Goal: Information Seeking & Learning: Get advice/opinions

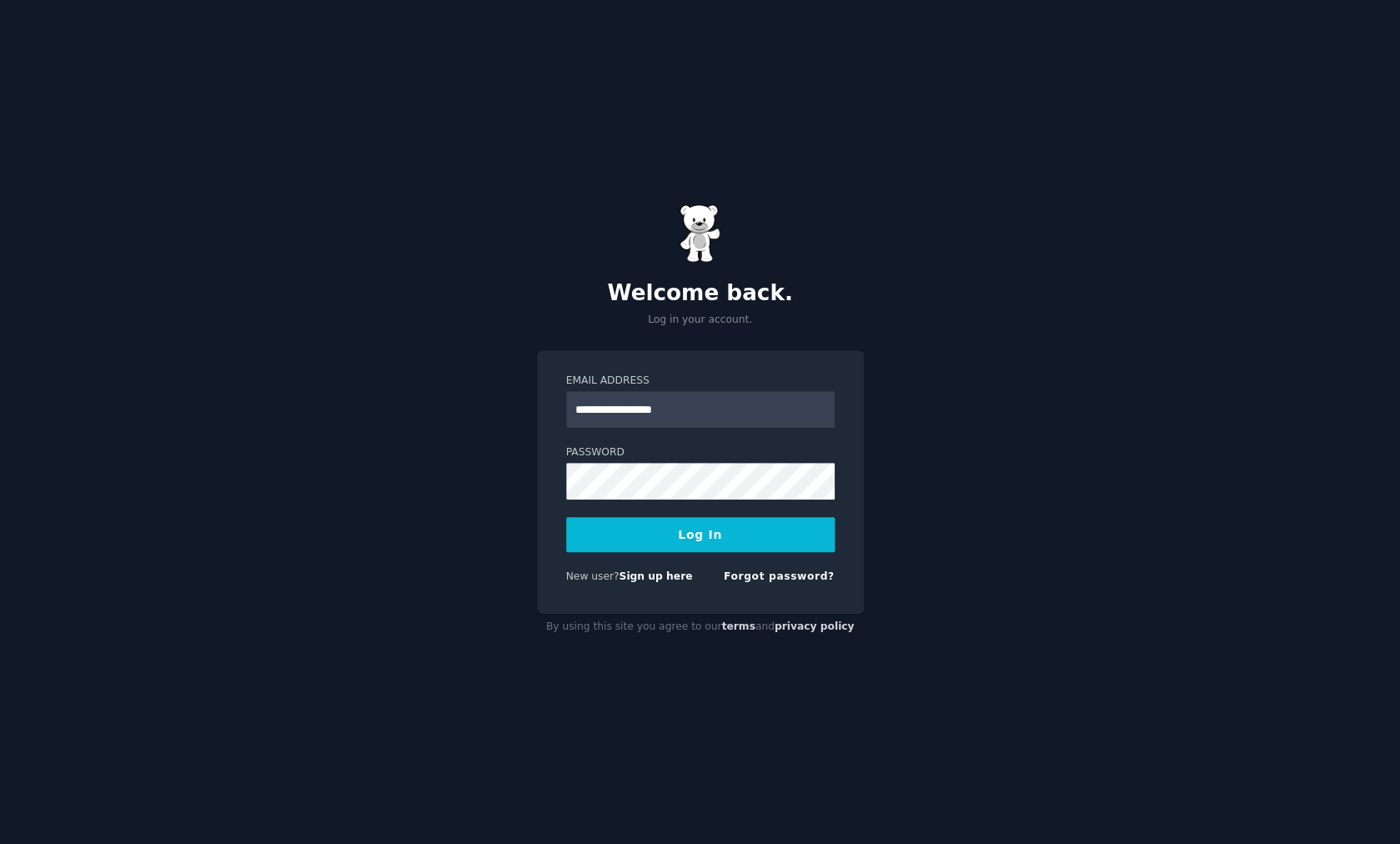
type input "**********"
click at [682, 550] on button "Log In" at bounding box center [700, 535] width 269 height 35
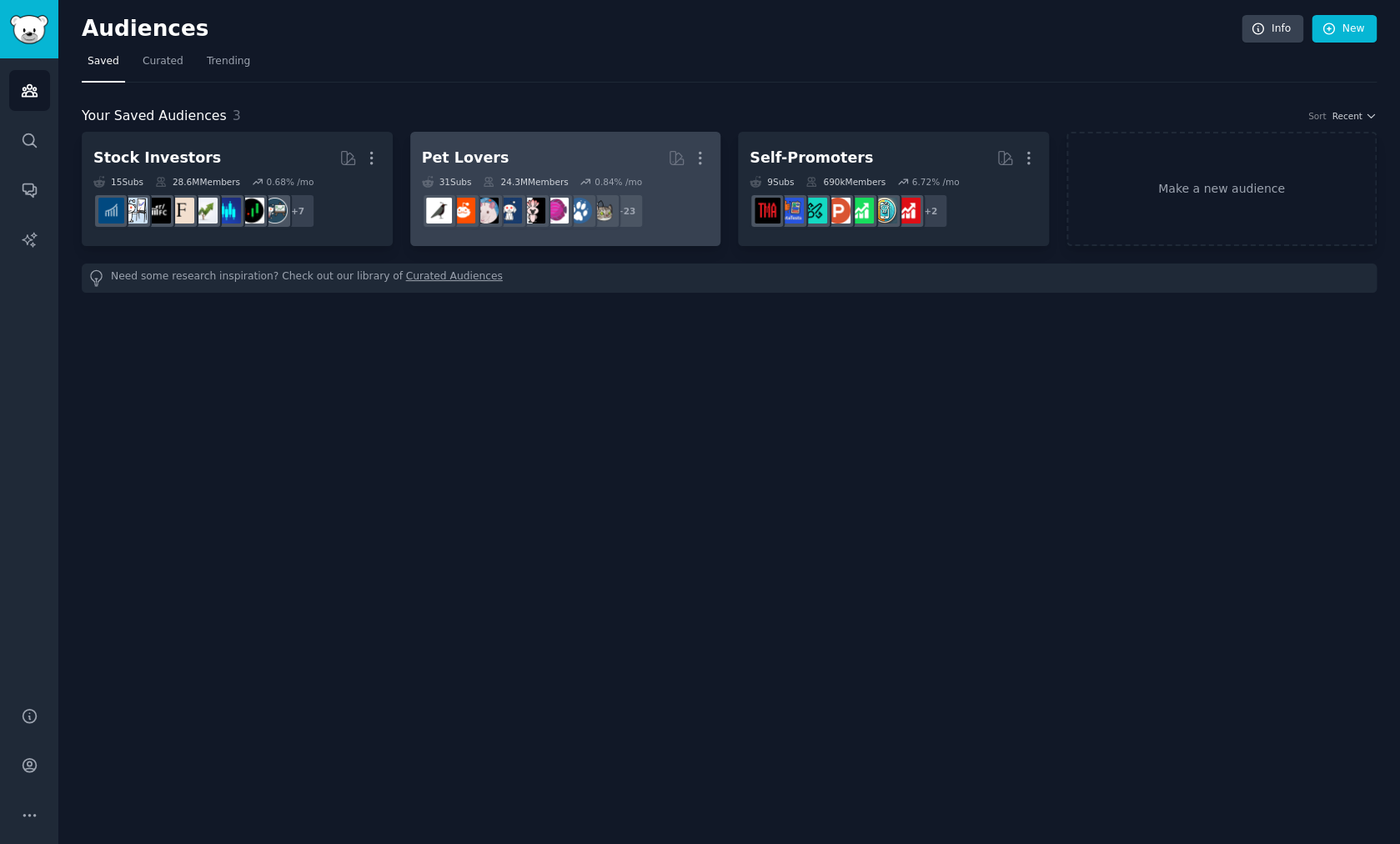
click at [461, 158] on div "Pet Lovers" at bounding box center [466, 157] width 88 height 21
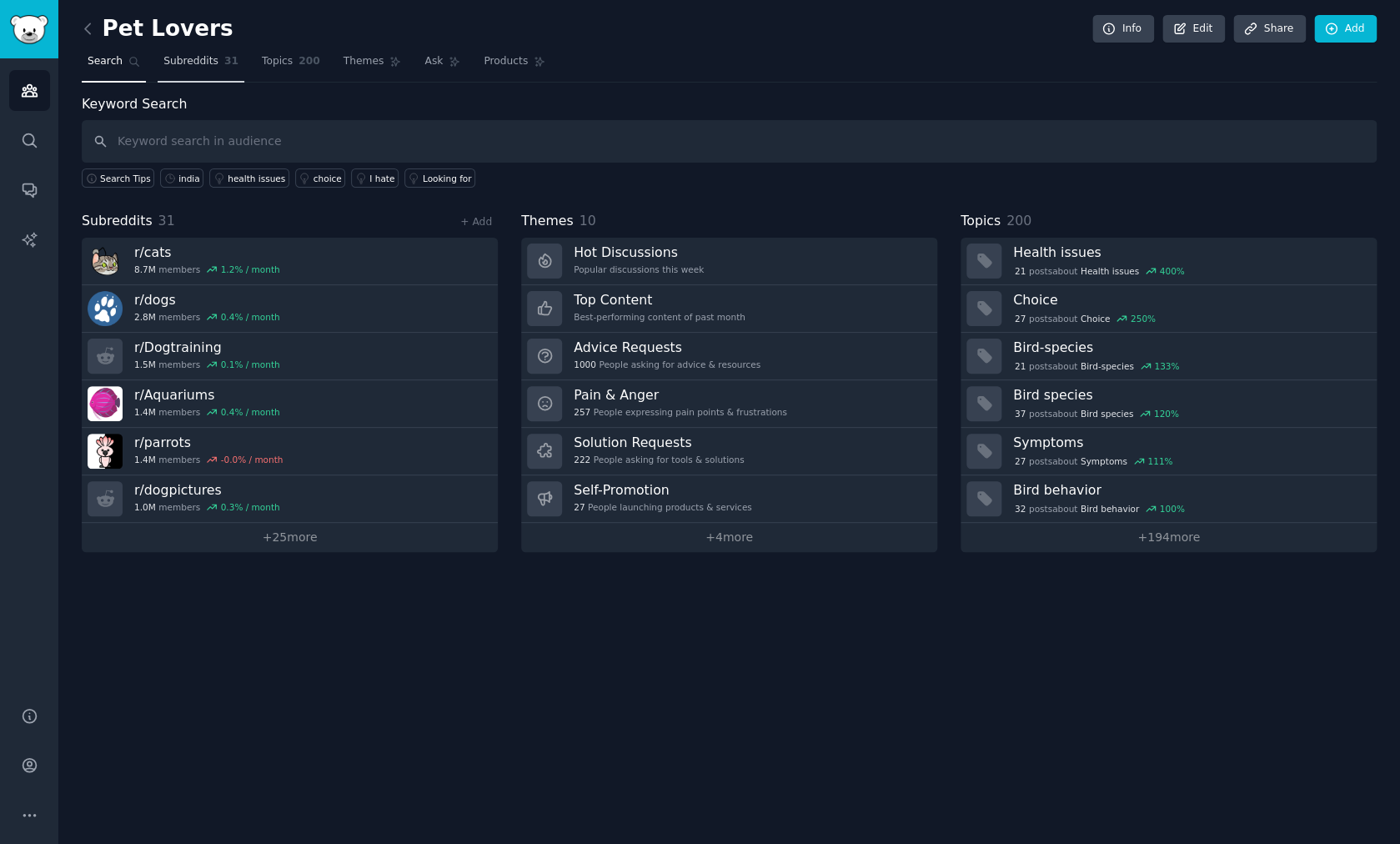
click at [212, 61] on span "Subreddits" at bounding box center [191, 61] width 55 height 15
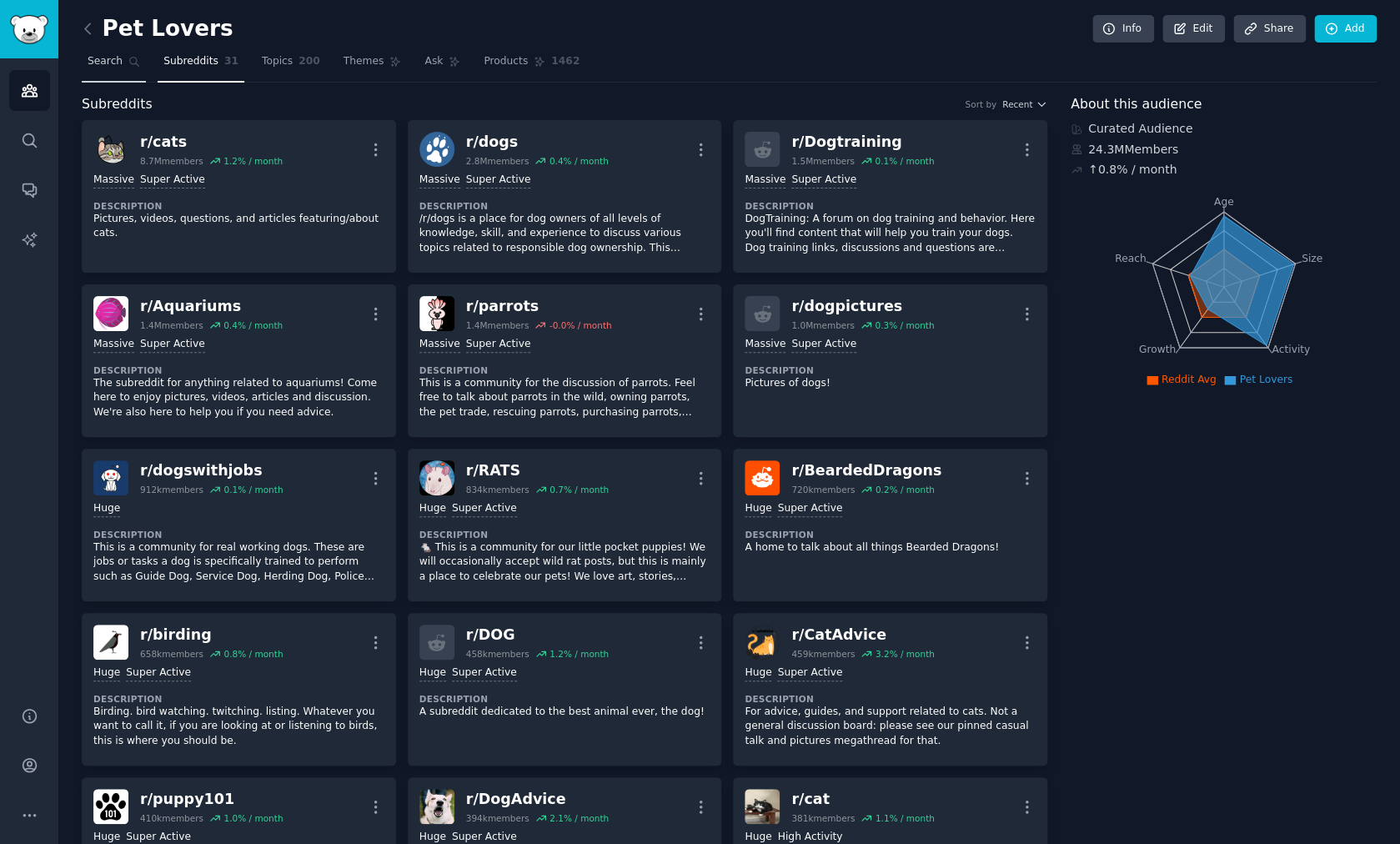
click at [109, 65] on span "Search" at bounding box center [106, 61] width 35 height 15
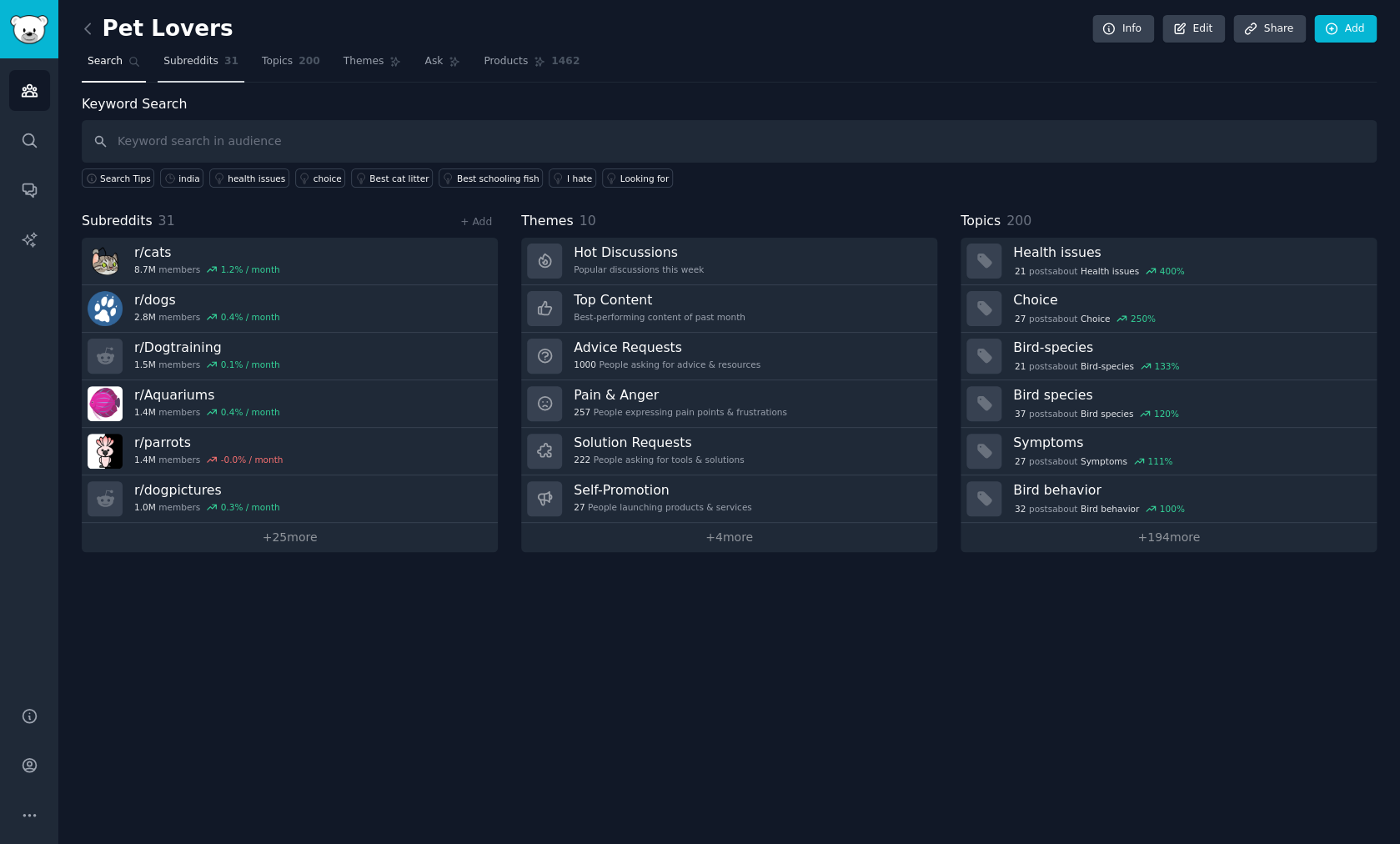
click at [174, 67] on span "Subreddits" at bounding box center [191, 61] width 55 height 15
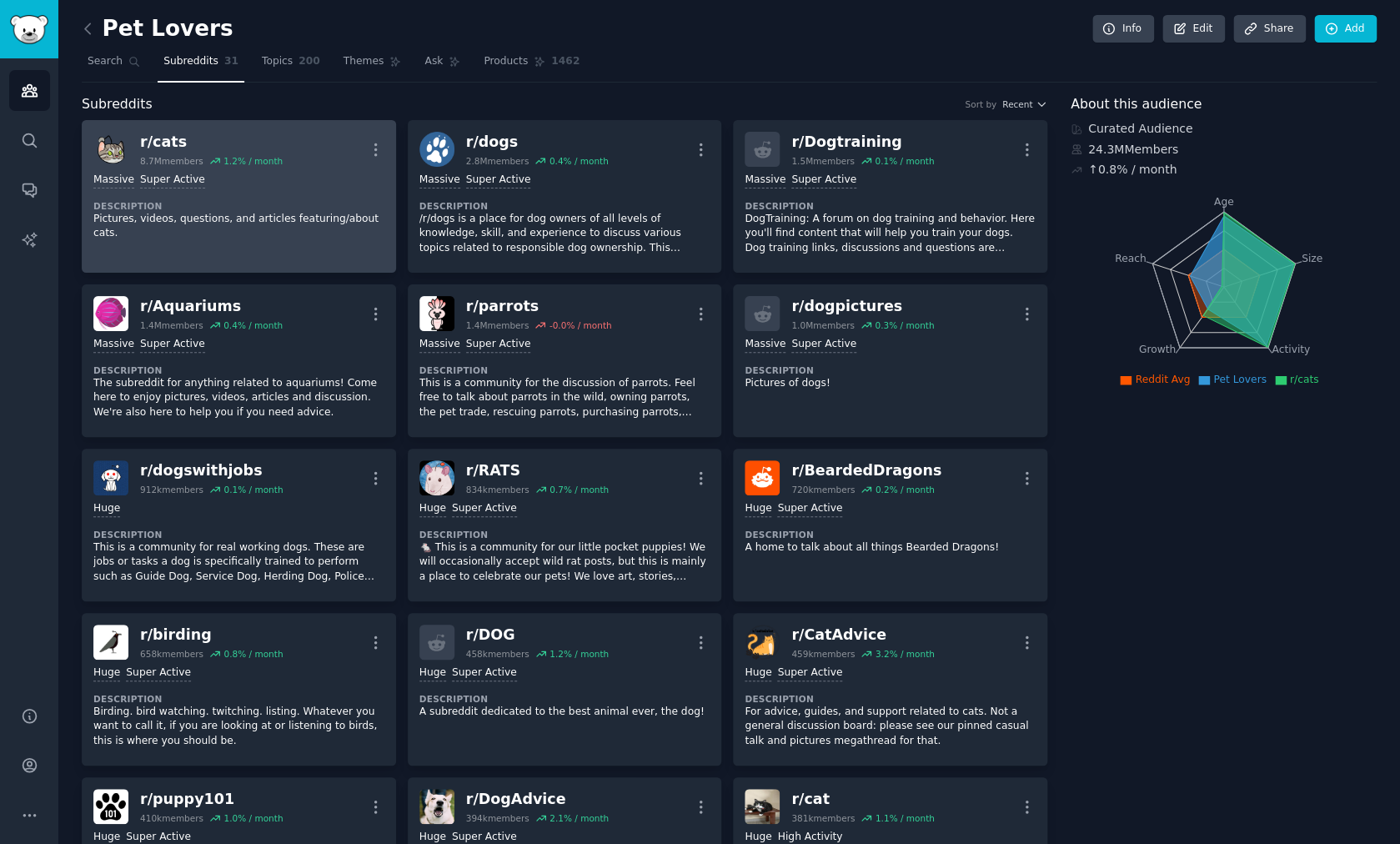
click at [345, 207] on dt "Description" at bounding box center [240, 206] width 291 height 12
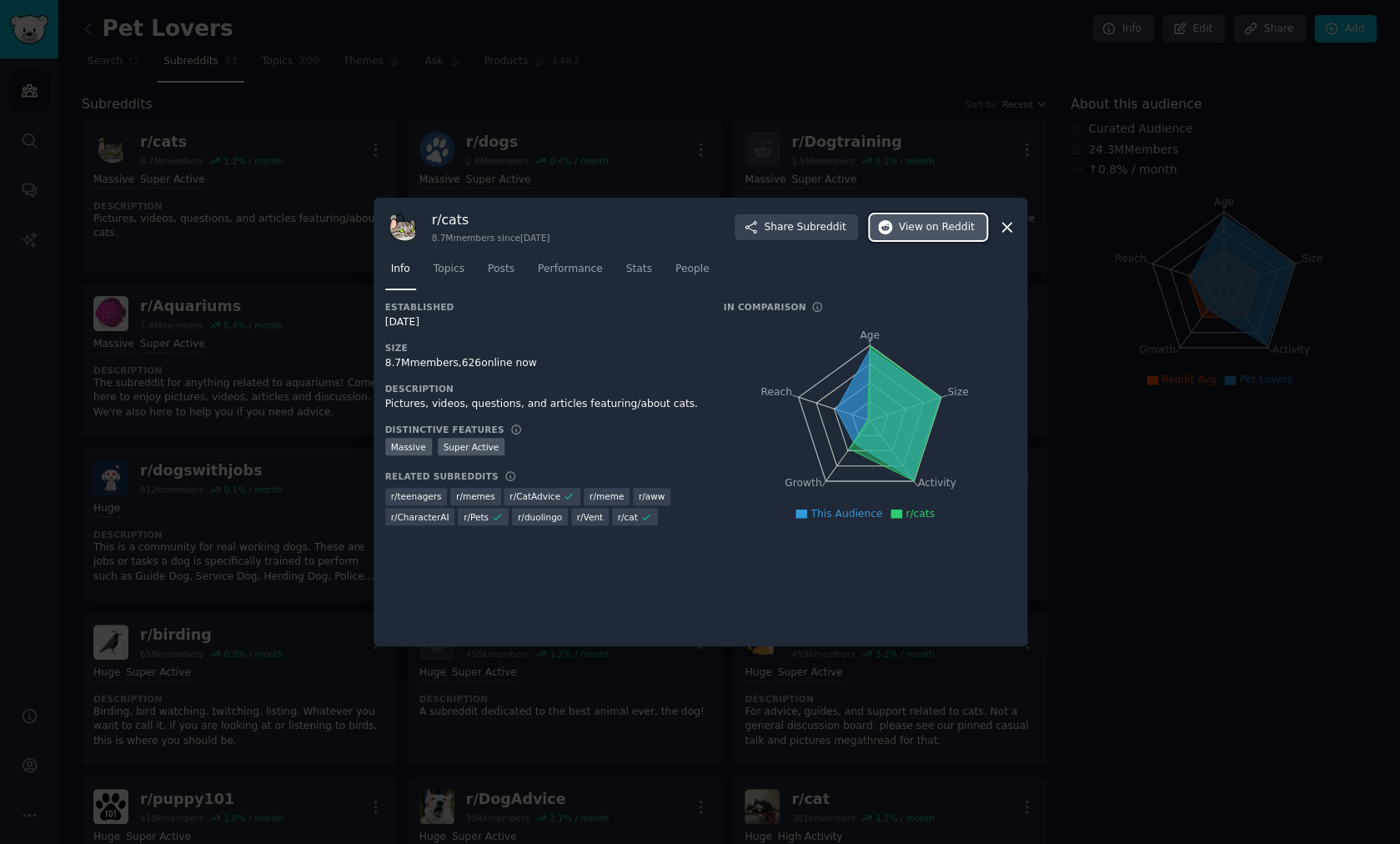
click at [972, 230] on span "on Reddit" at bounding box center [949, 227] width 48 height 15
click at [1002, 229] on icon at bounding box center [1007, 227] width 18 height 18
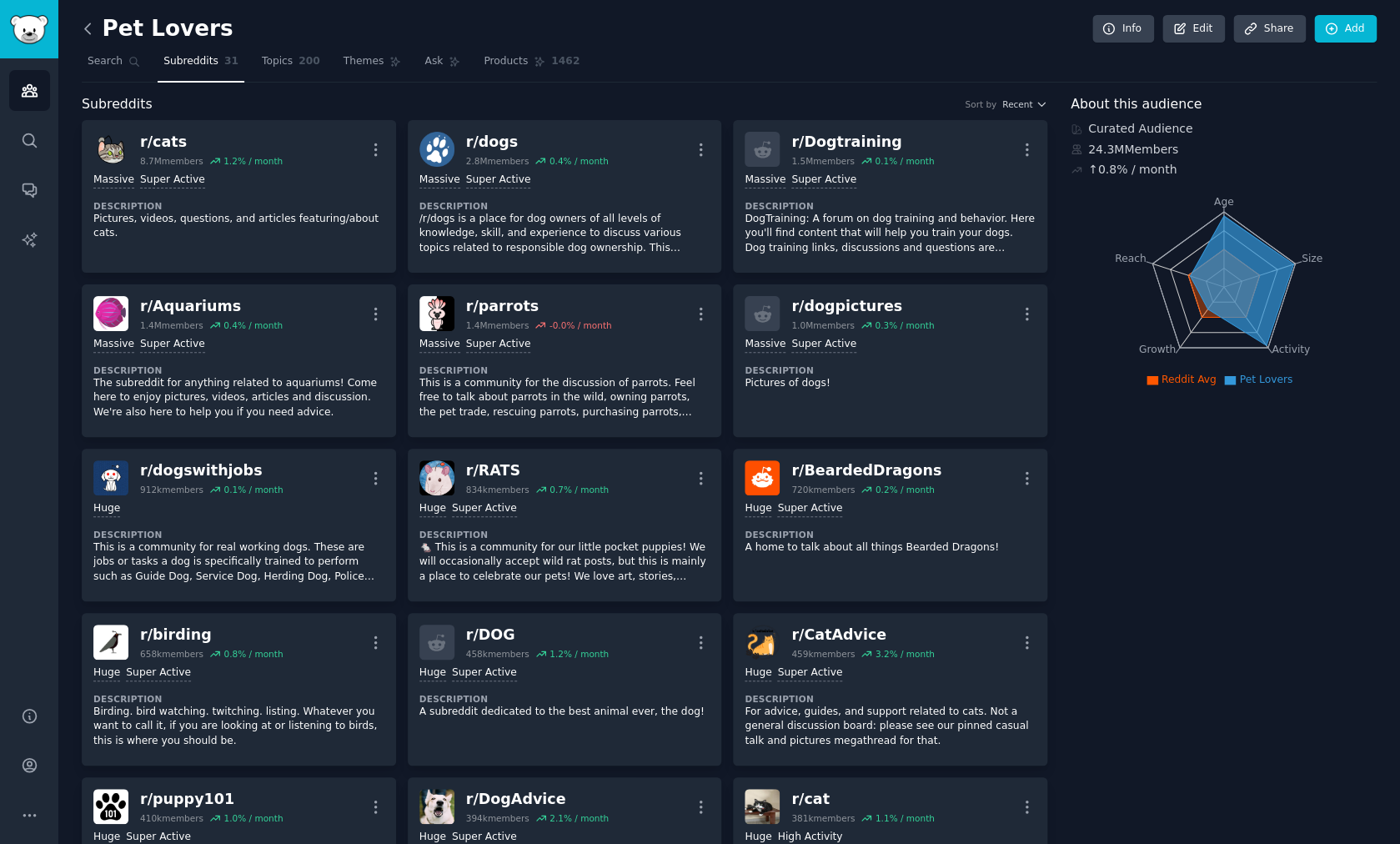
click at [83, 25] on icon at bounding box center [88, 28] width 18 height 18
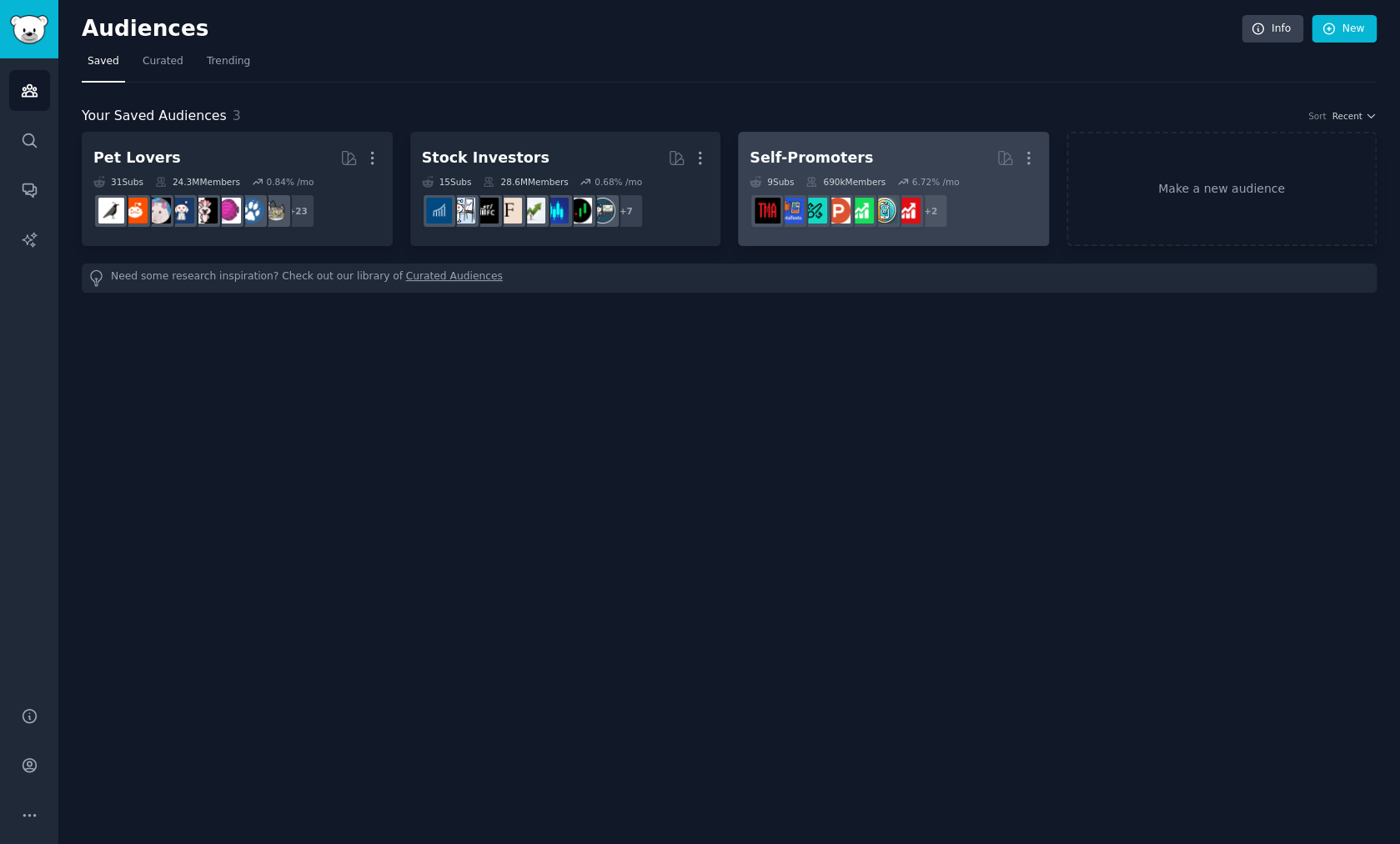
click at [802, 164] on div "Self-Promoters" at bounding box center [811, 157] width 123 height 21
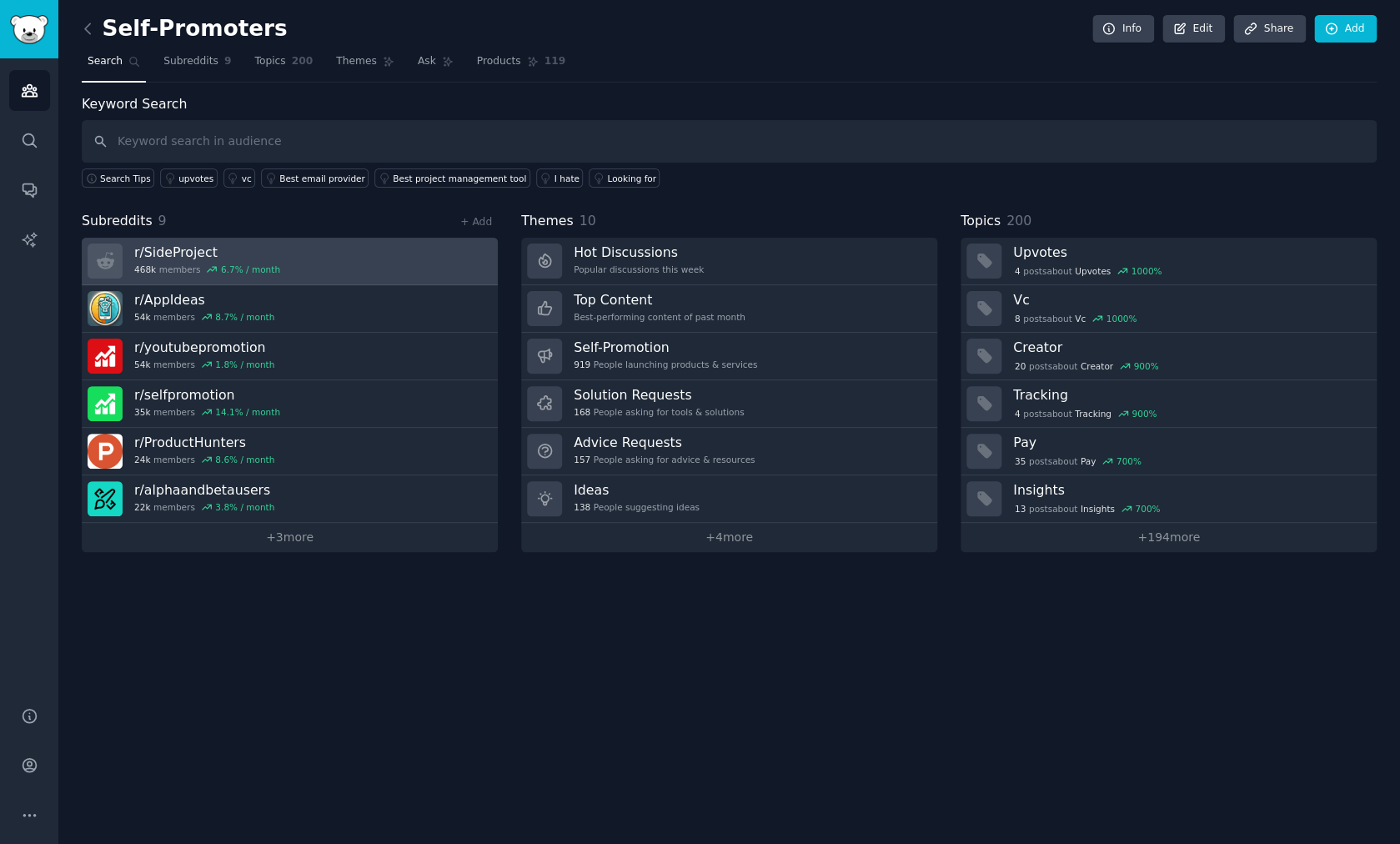
click at [198, 252] on h3 "r/ SideProject" at bounding box center [206, 252] width 146 height 18
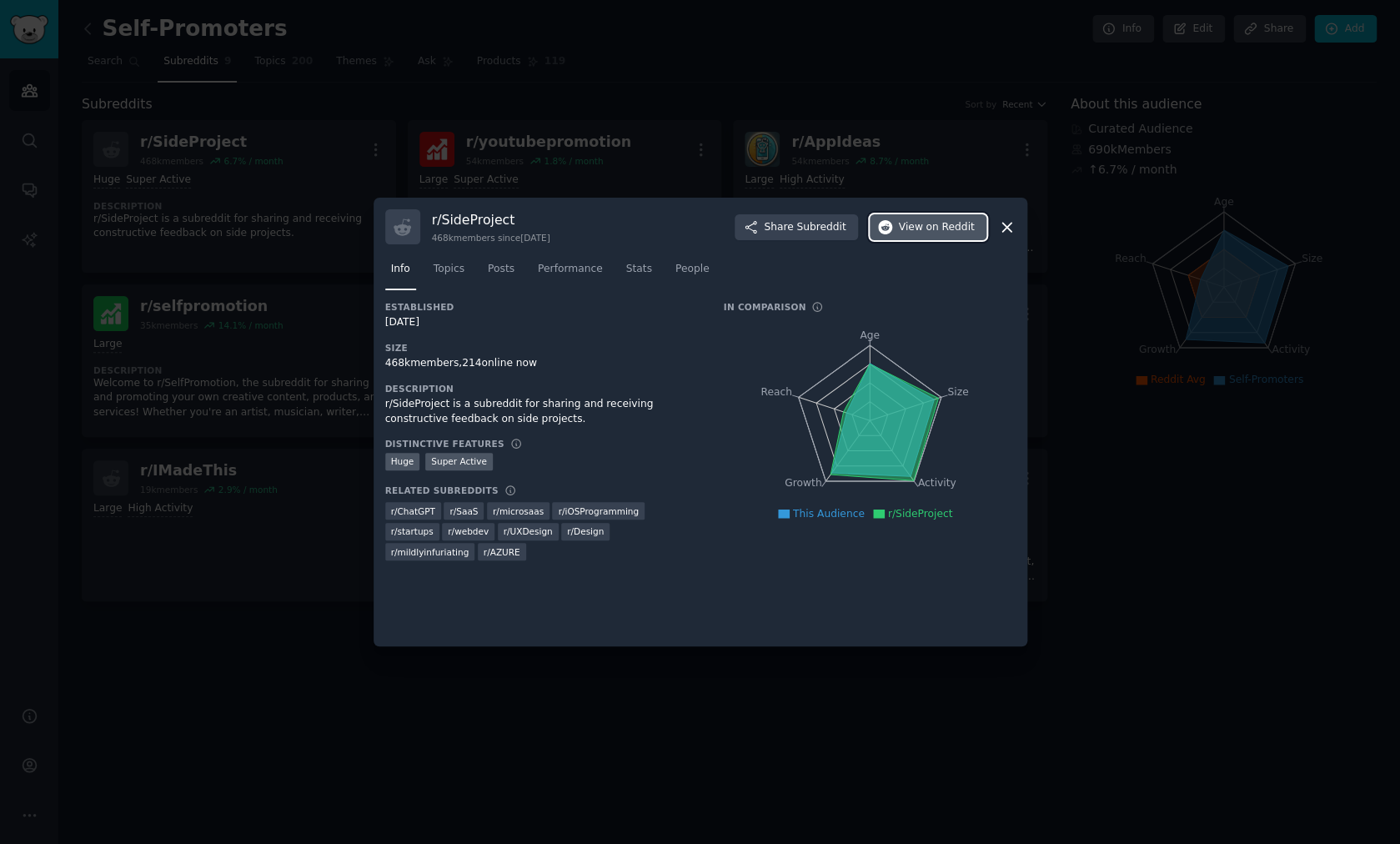
click at [910, 224] on span "View on Reddit" at bounding box center [938, 227] width 76 height 15
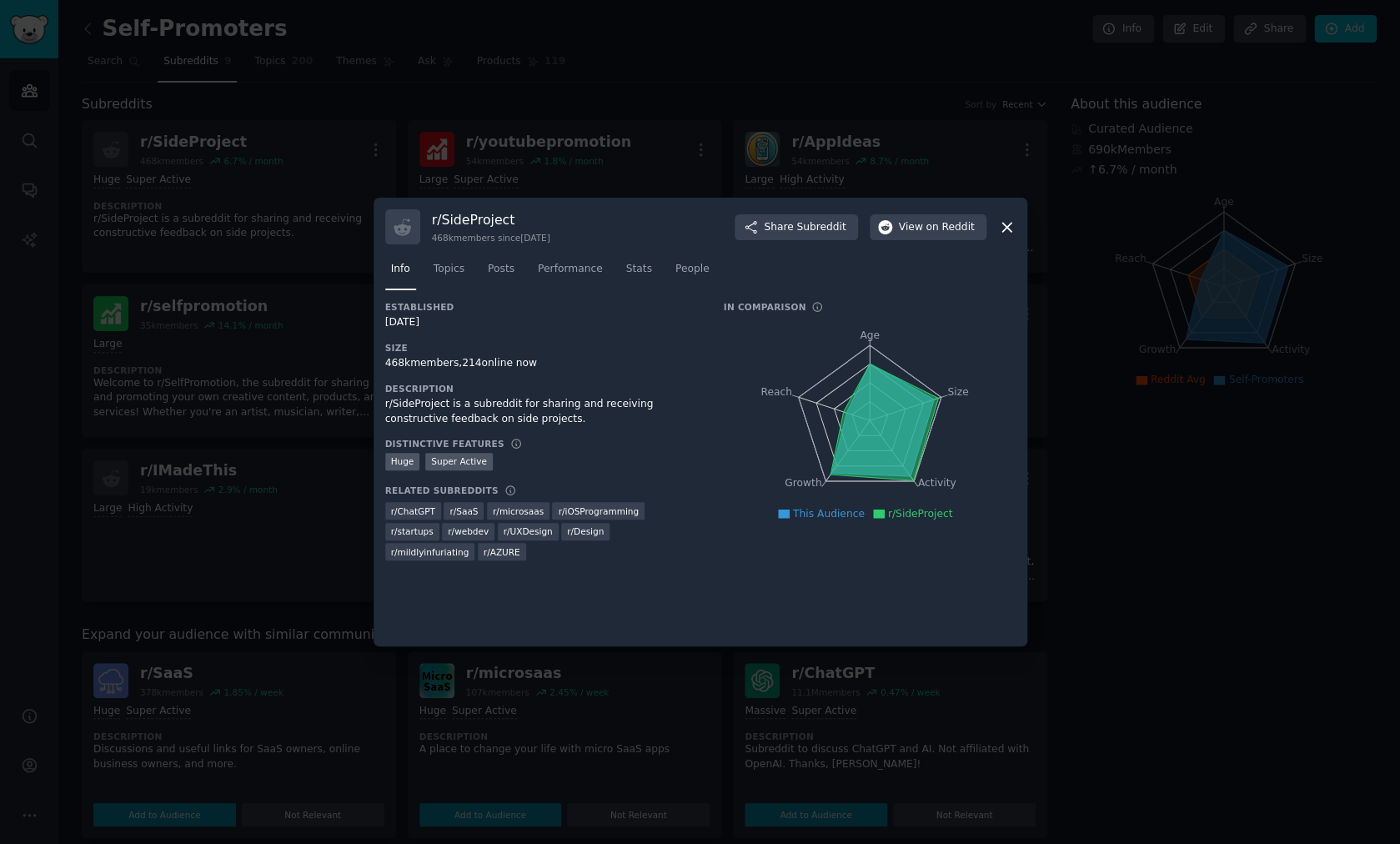
click at [1001, 229] on icon at bounding box center [1007, 227] width 18 height 18
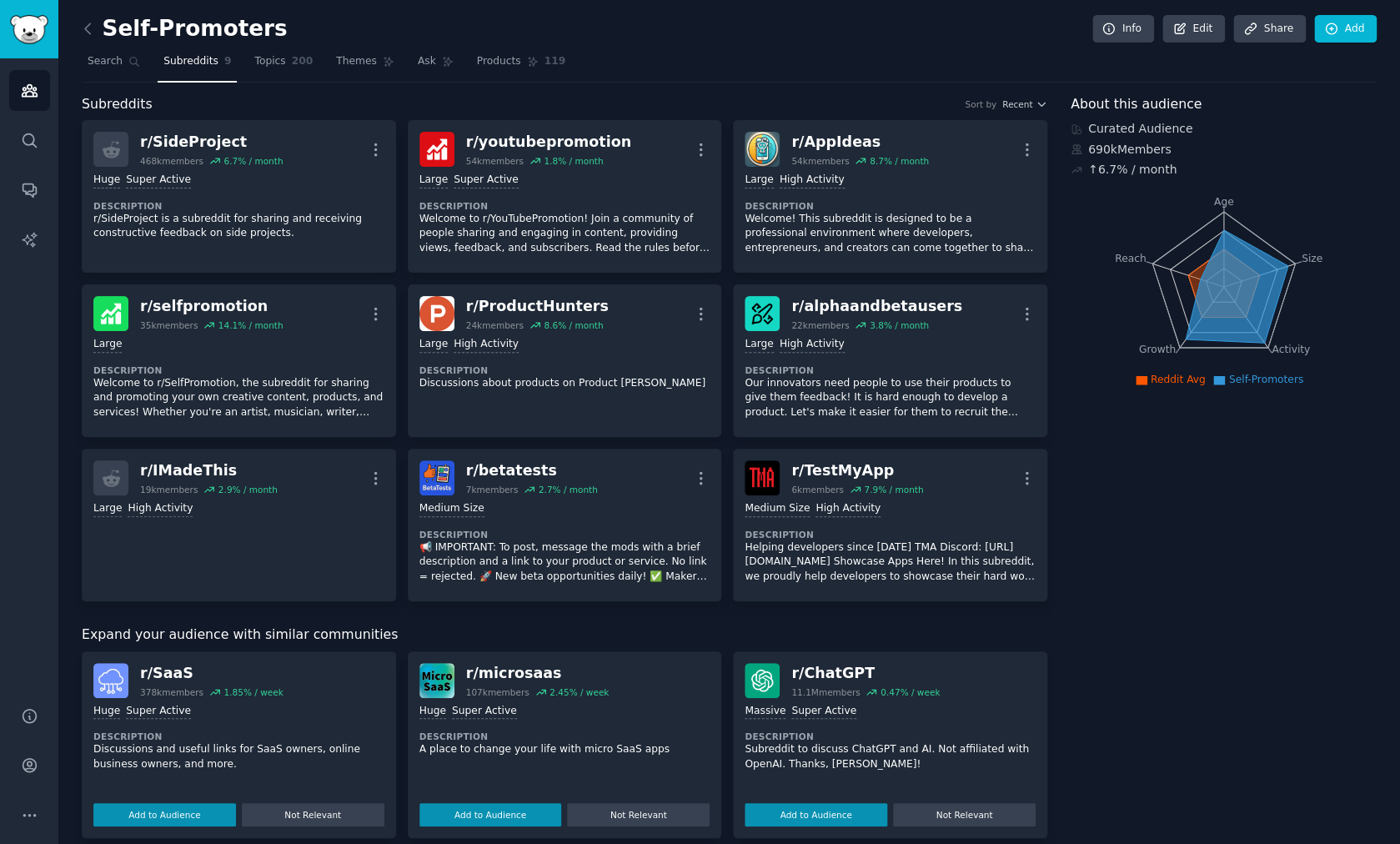
click at [81, 27] on div "Self-Promoters Info Edit Share Add Search Subreddits 9 Topics 200 Themes Ask Pr…" at bounding box center [729, 729] width 1341 height 1457
click at [85, 28] on icon at bounding box center [87, 28] width 5 height 10
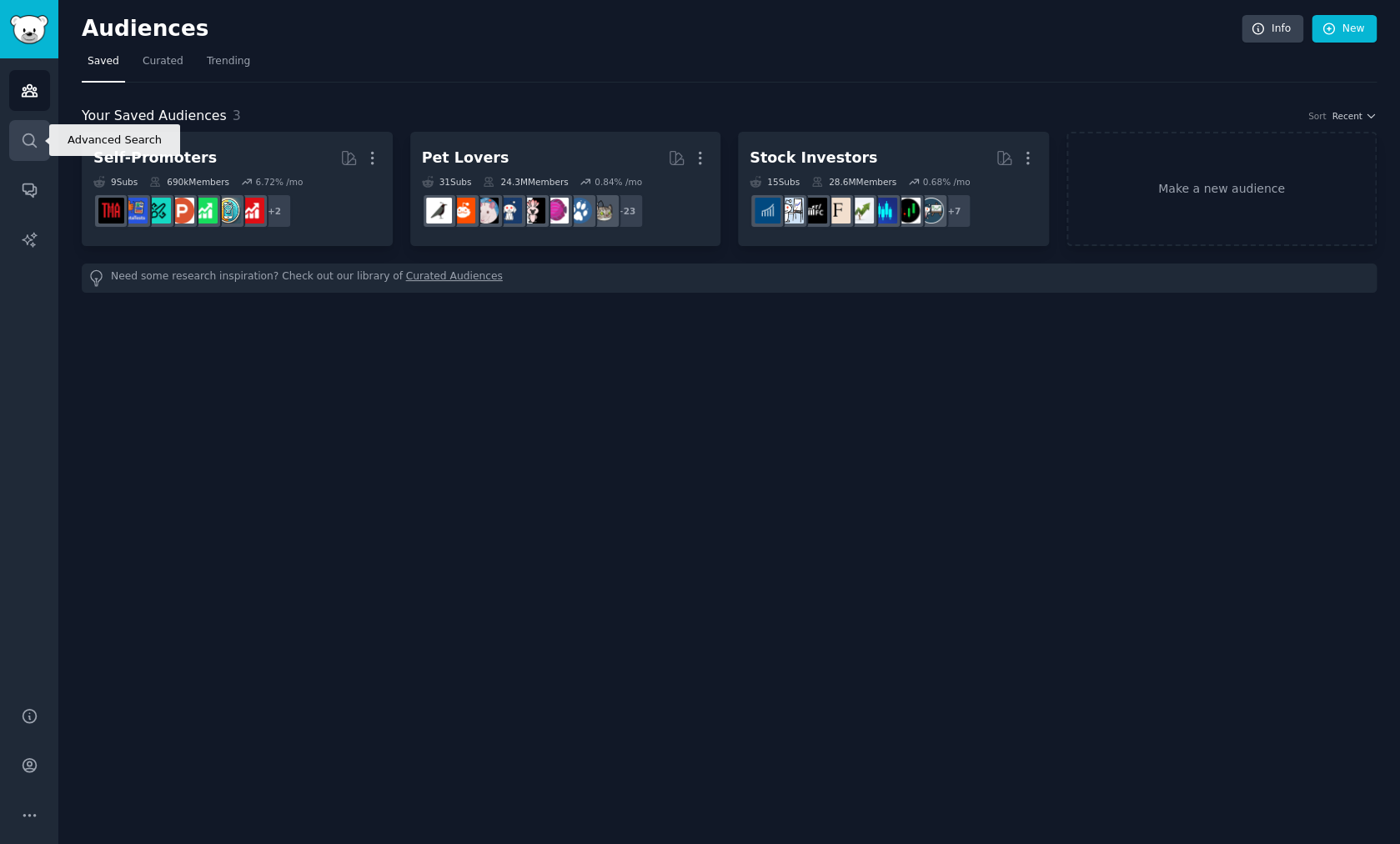
click at [30, 138] on icon "Sidebar" at bounding box center [29, 141] width 18 height 18
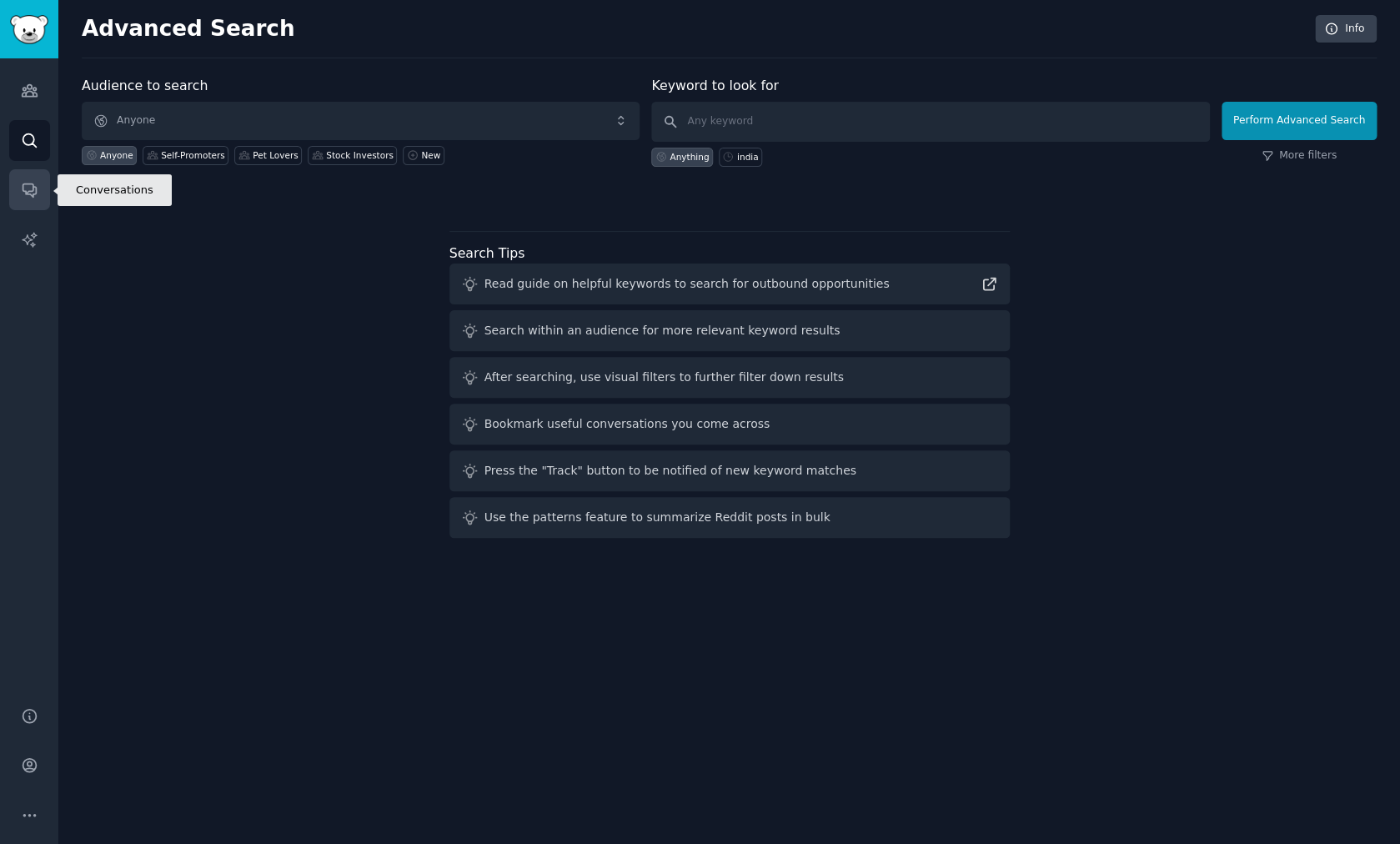
click at [37, 183] on icon "Sidebar" at bounding box center [29, 190] width 18 height 18
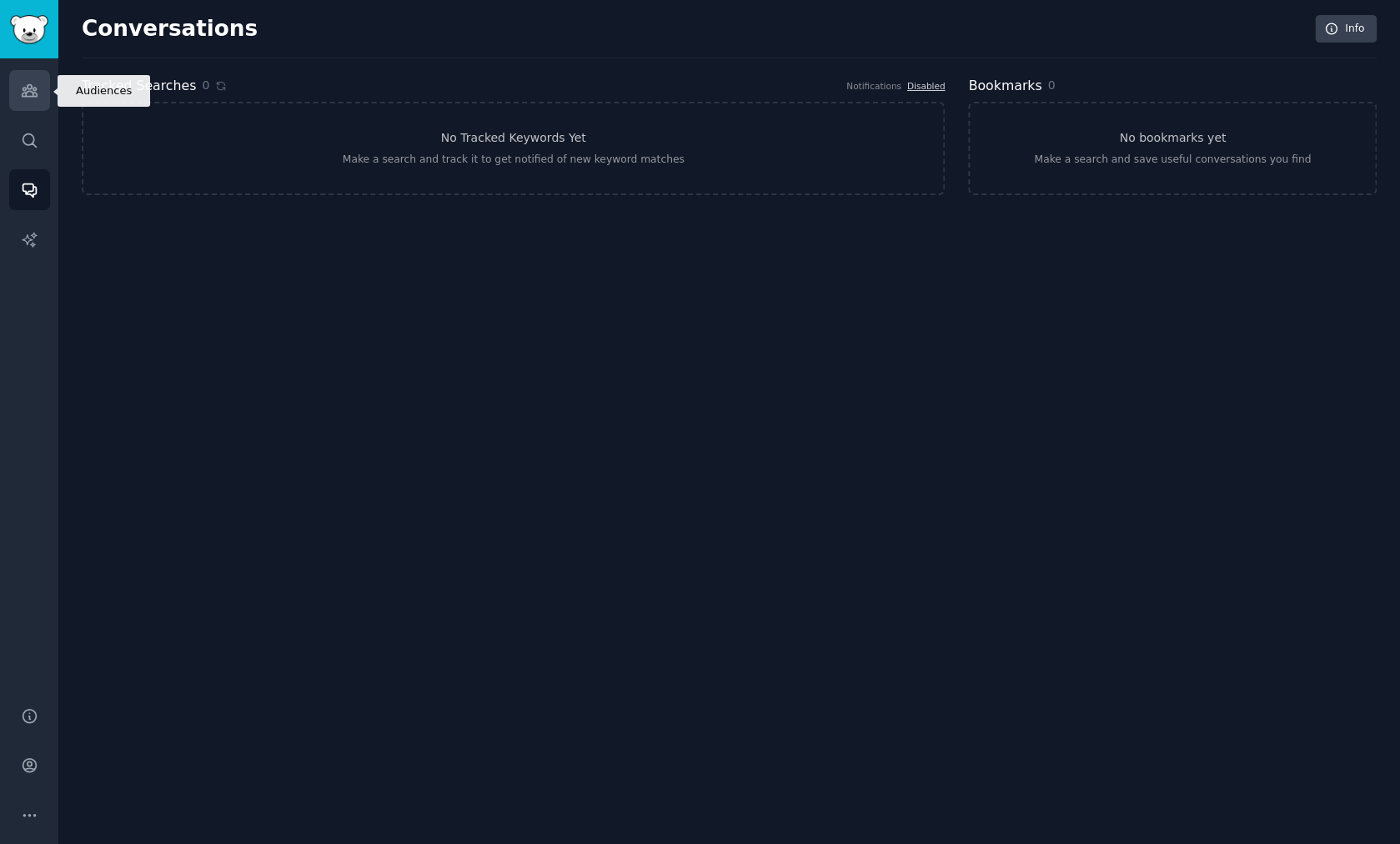
click at [24, 88] on icon "Sidebar" at bounding box center [29, 91] width 18 height 18
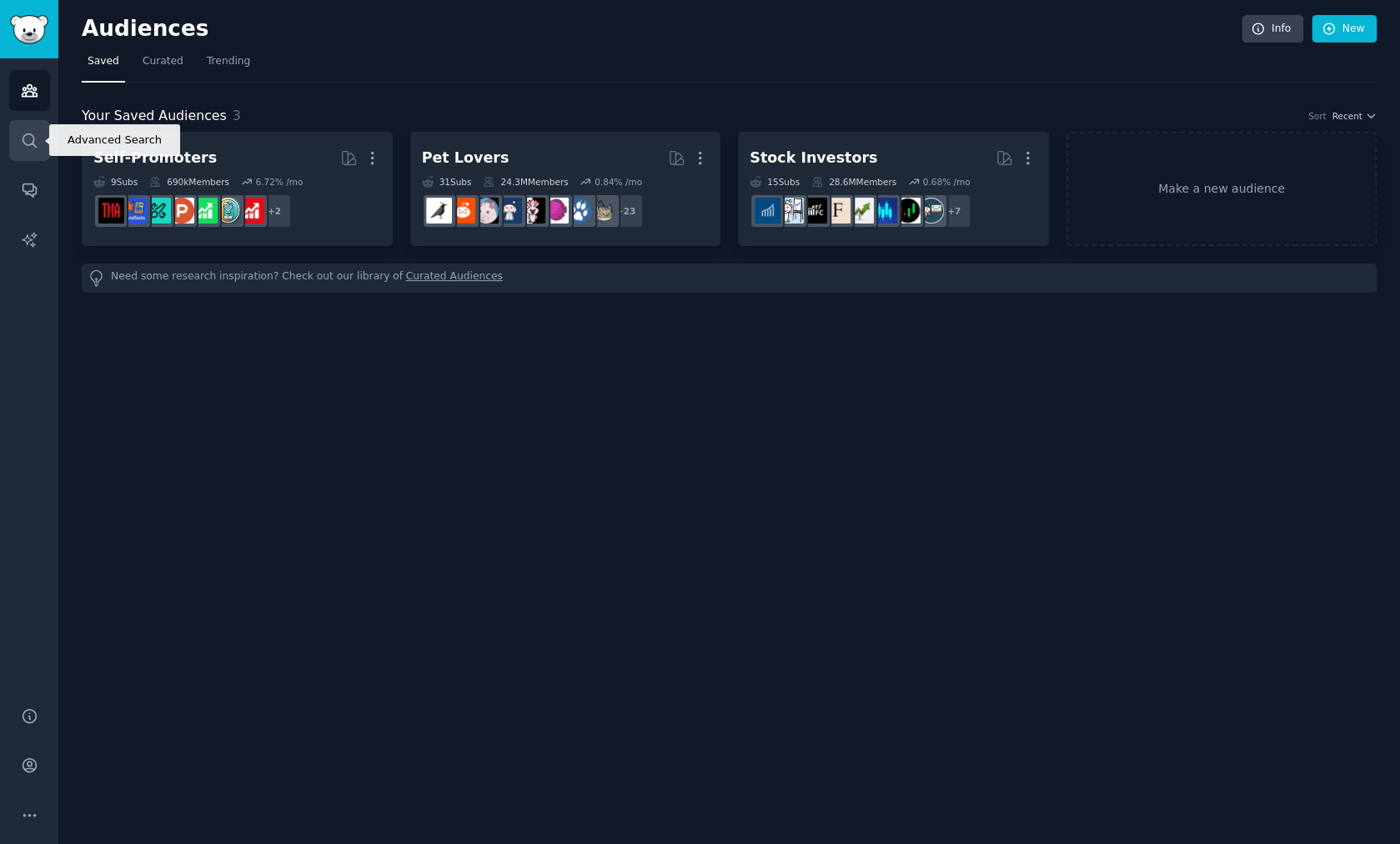
click at [34, 149] on icon "Sidebar" at bounding box center [29, 141] width 18 height 18
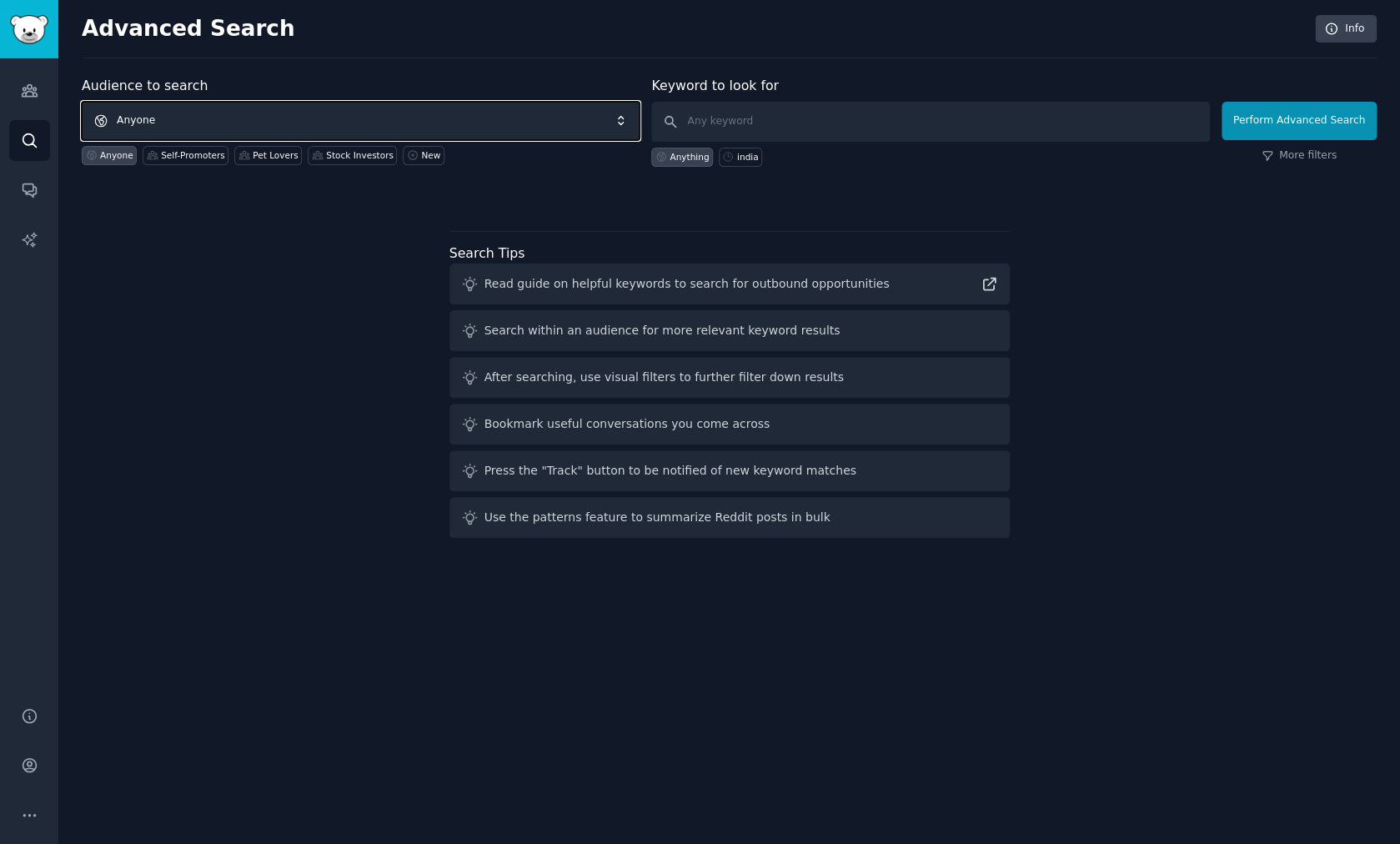
click at [256, 117] on span "Anyone" at bounding box center [361, 120] width 558 height 38
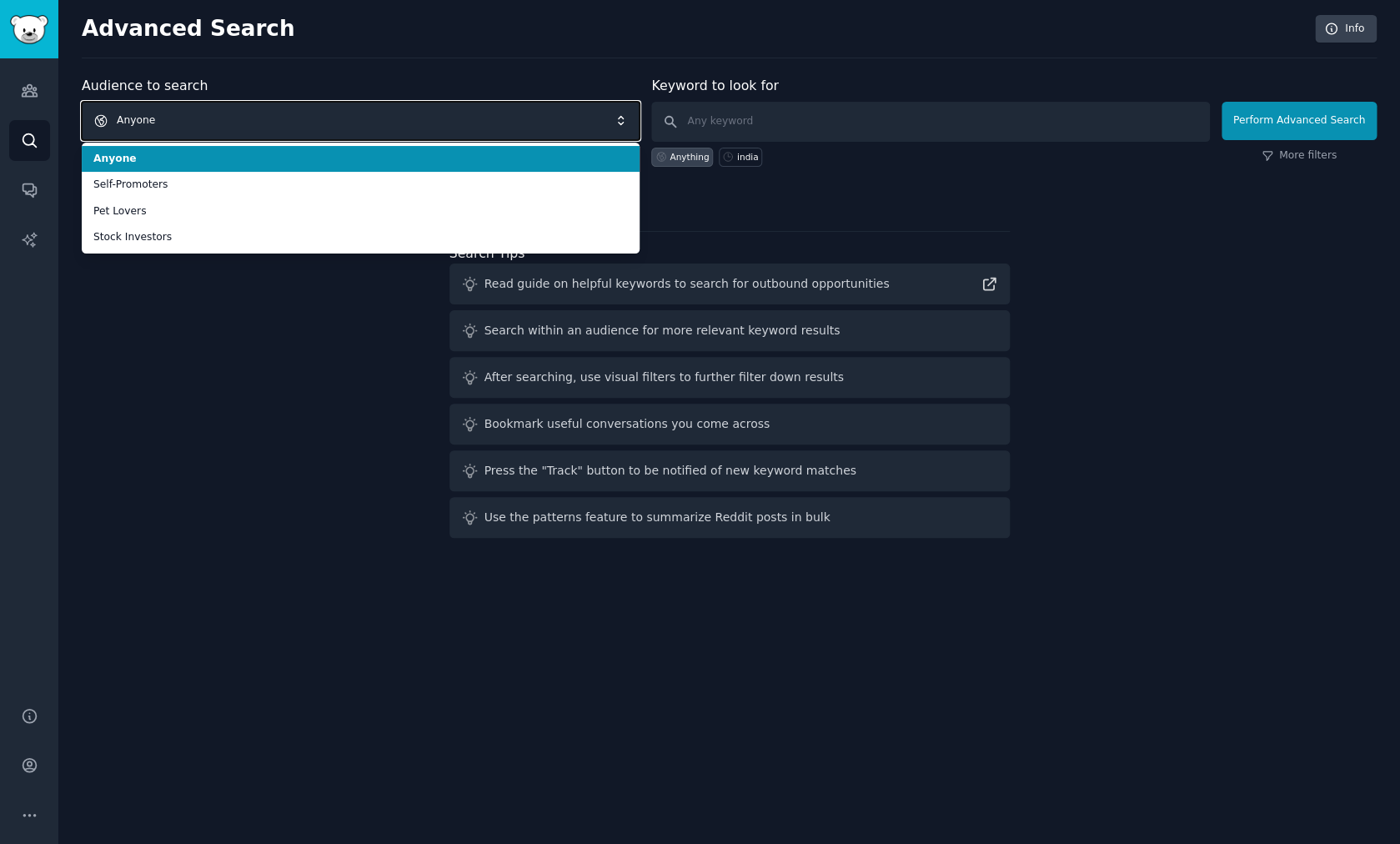
click at [256, 117] on span "Anyone" at bounding box center [361, 120] width 558 height 38
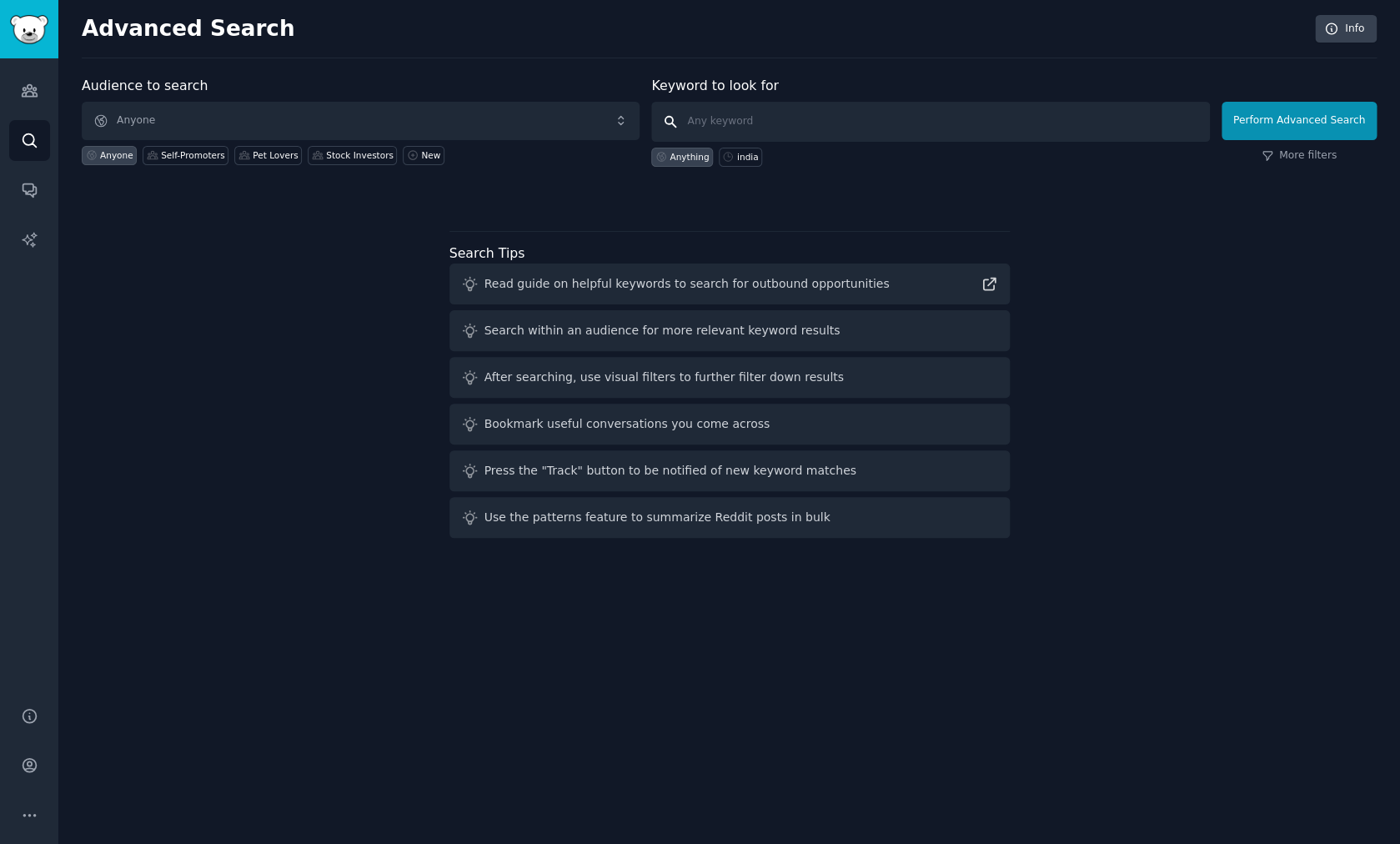
click at [721, 122] on input "text" at bounding box center [930, 121] width 558 height 40
click at [421, 153] on div "New" at bounding box center [431, 155] width 20 height 12
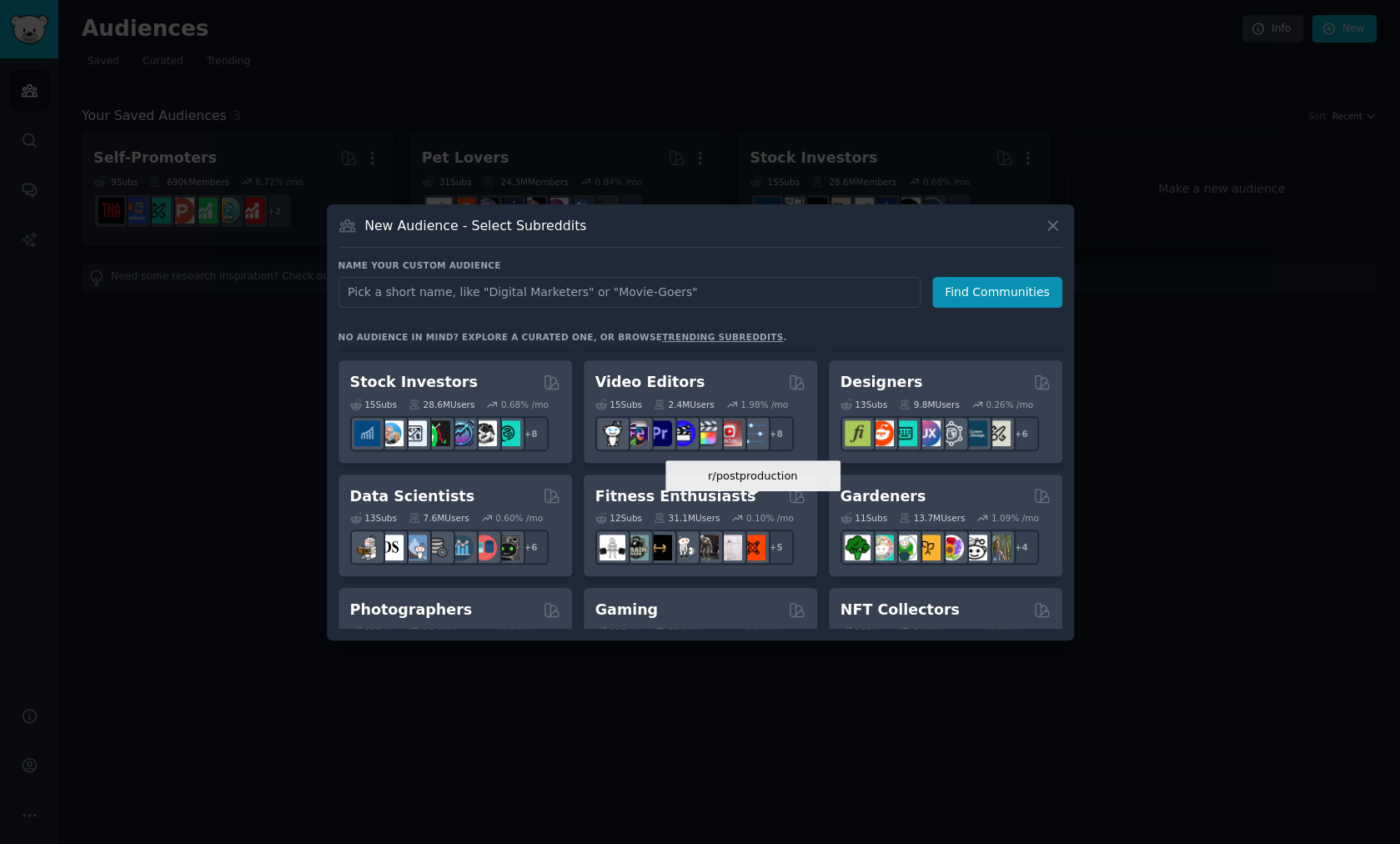
scroll to position [332, 0]
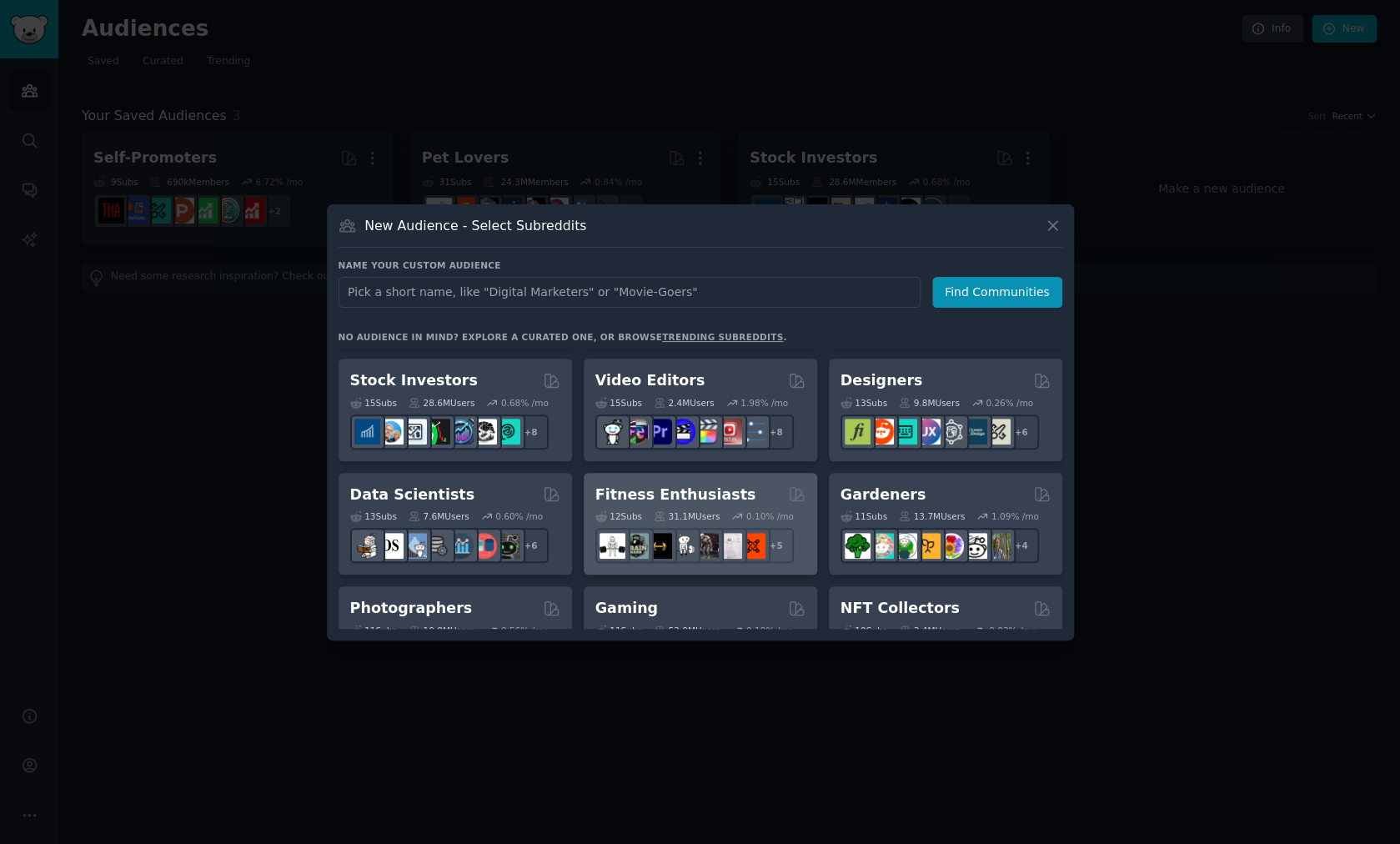
click at [736, 485] on div "Fitness Enthusiasts" at bounding box center [700, 495] width 210 height 21
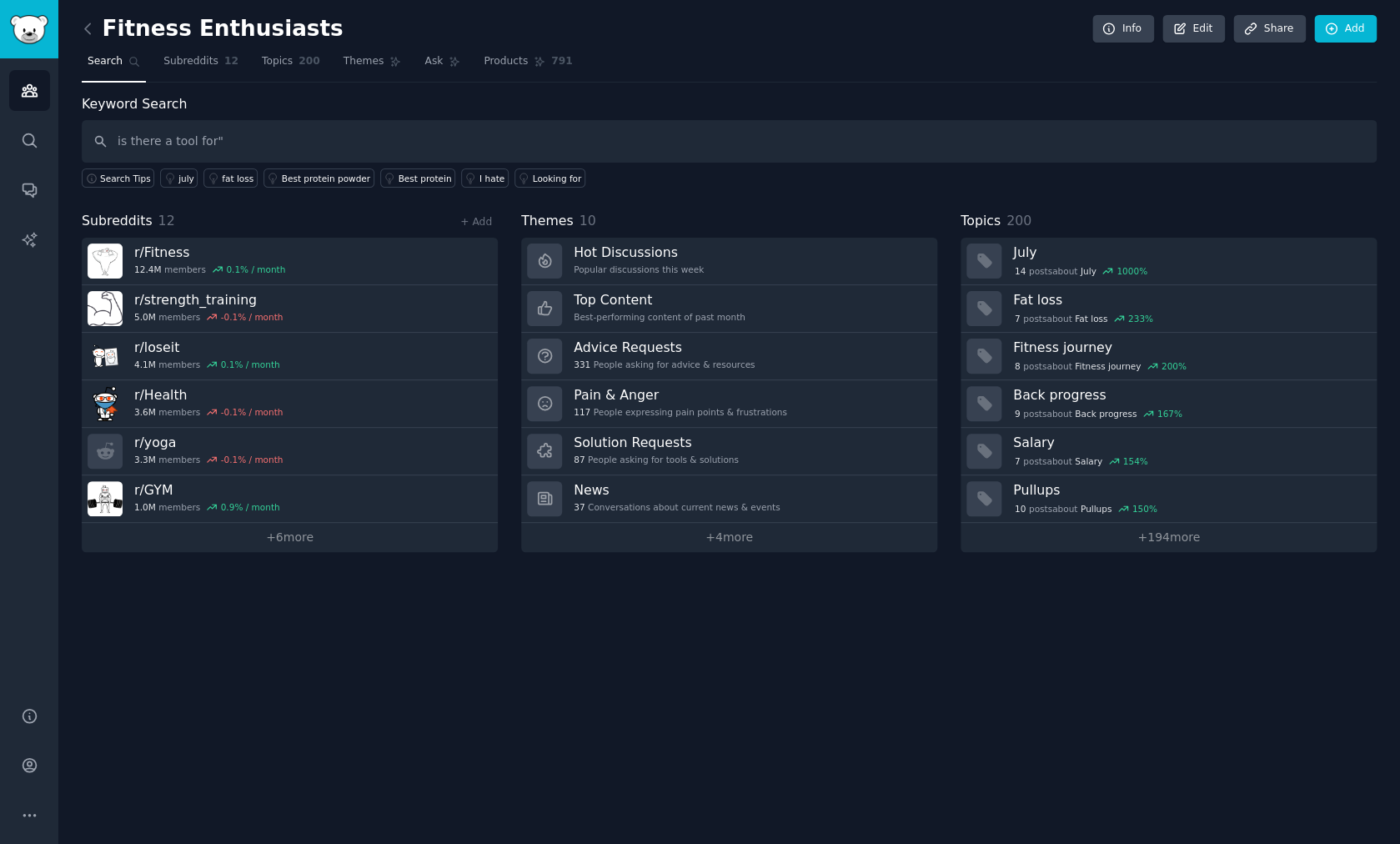
click at [111, 138] on input "is there a tool for"" at bounding box center [729, 142] width 1295 height 43
type input ""is there a tool for""
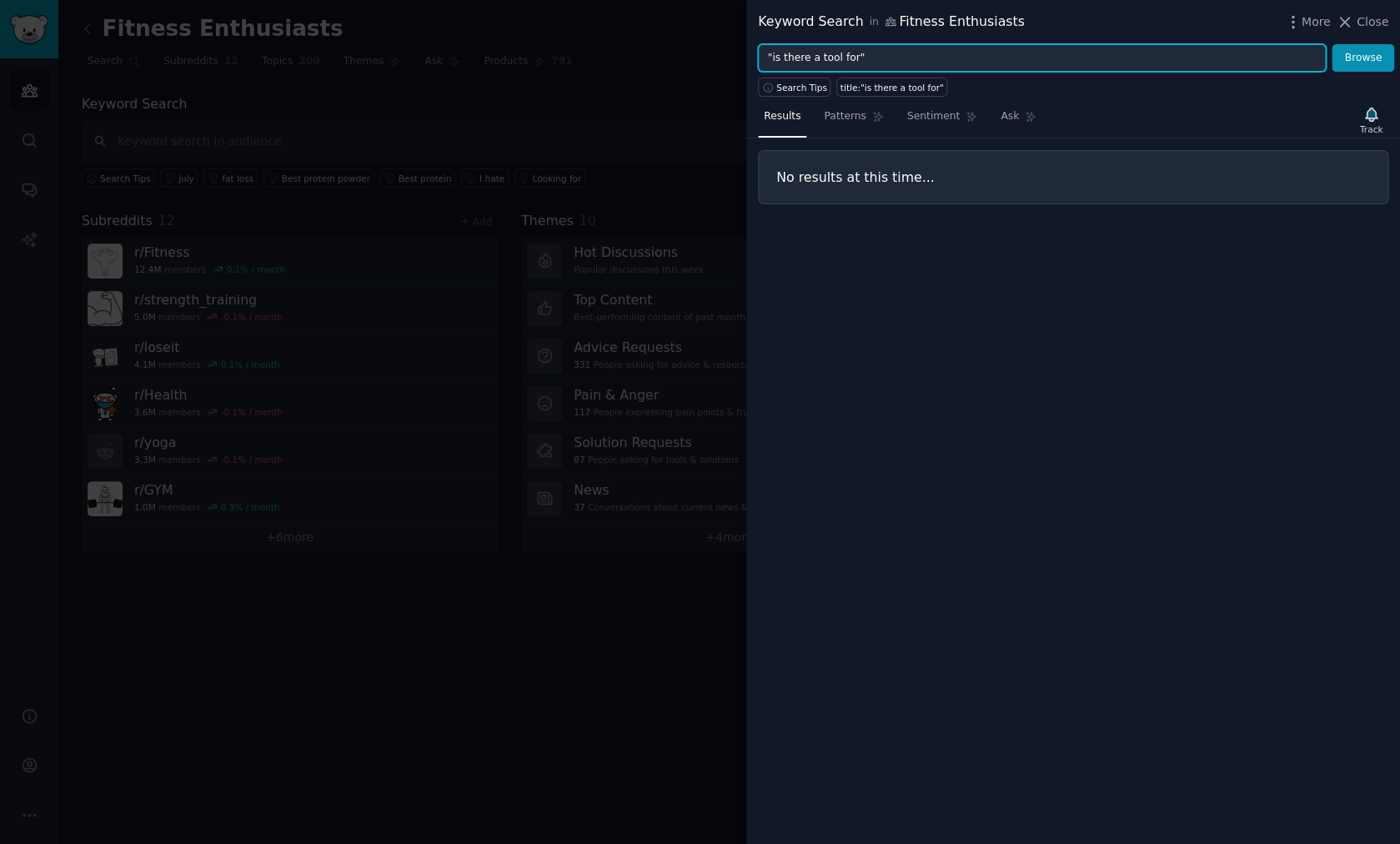
drag, startPoint x: 913, startPoint y: 57, endPoint x: 741, endPoint y: 42, distance: 172.7
click at [758, 44] on input ""is there a tool for"" at bounding box center [1041, 58] width 568 height 28
click at [1332, 44] on button "Browse" at bounding box center [1363, 58] width 63 height 28
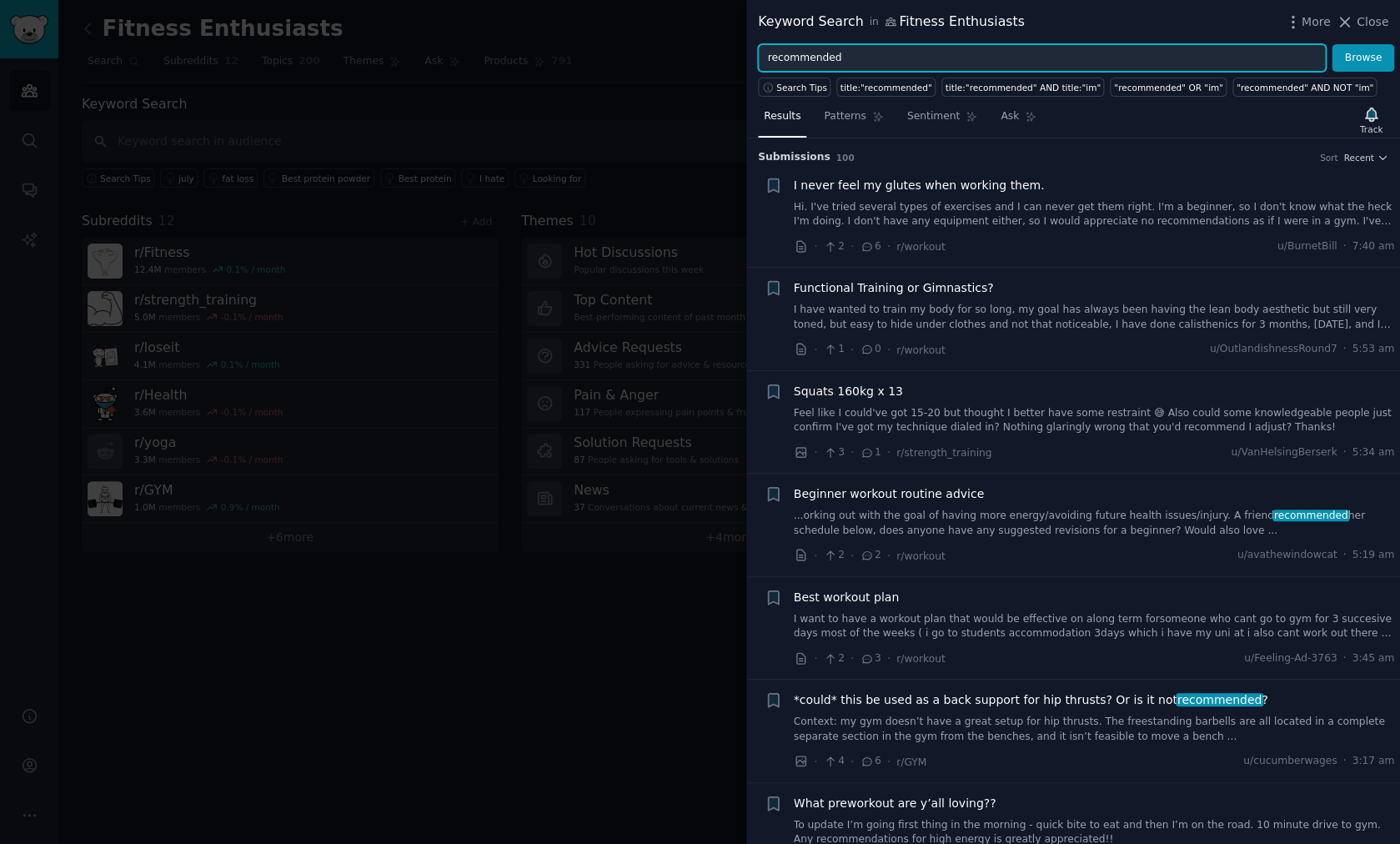
click at [871, 66] on input "recommended" at bounding box center [1041, 58] width 568 height 28
click at [768, 54] on input "recommended app"" at bounding box center [1041, 58] width 568 height 28
click at [1332, 44] on button "Browse" at bounding box center [1363, 58] width 63 height 28
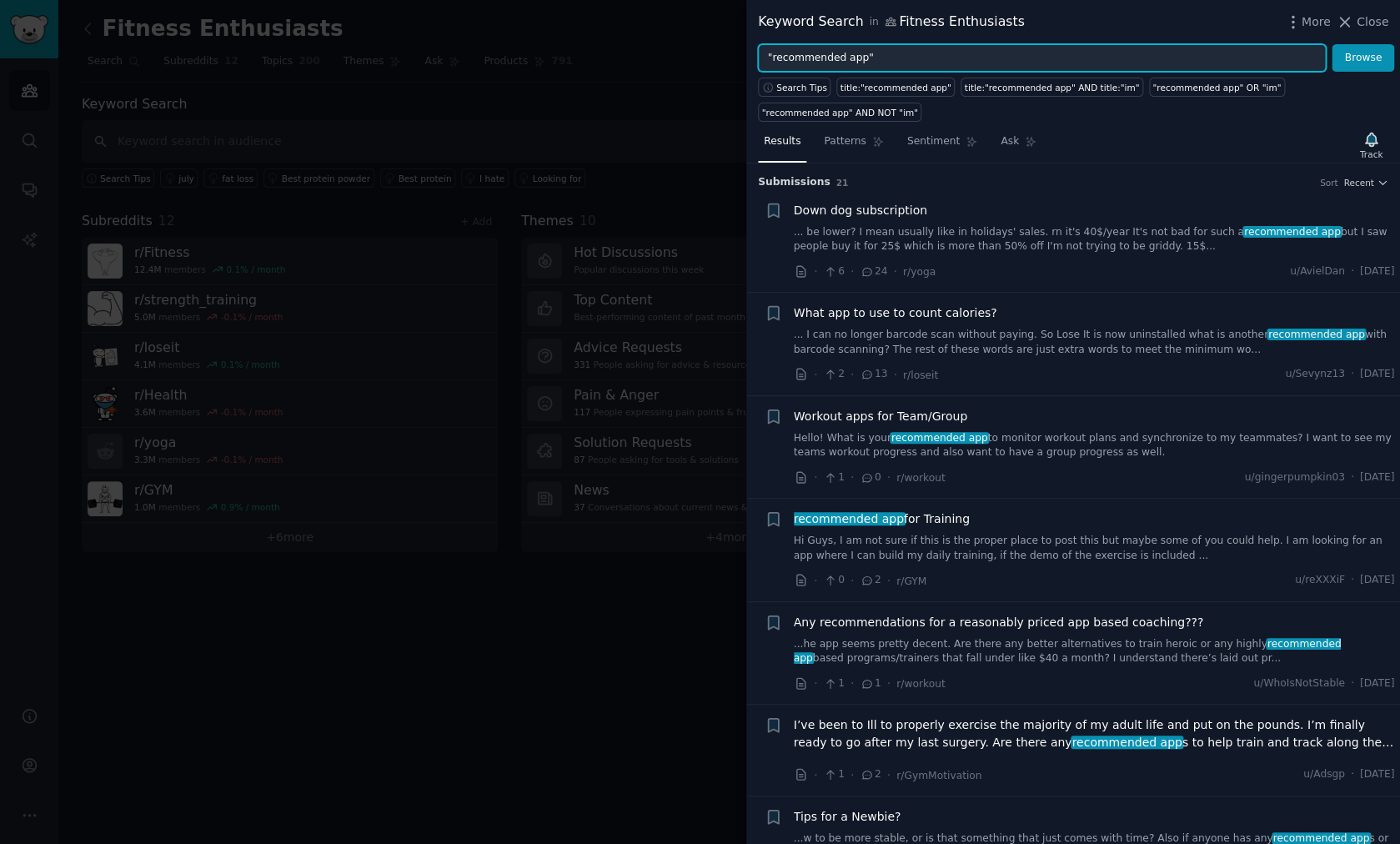
drag, startPoint x: 933, startPoint y: 66, endPoint x: 686, endPoint y: 29, distance: 249.8
click at [758, 44] on input ""recommended app"" at bounding box center [1041, 58] width 568 height 28
paste input "software to"
type input ""software to""
click at [1332, 44] on button "Browse" at bounding box center [1363, 58] width 63 height 28
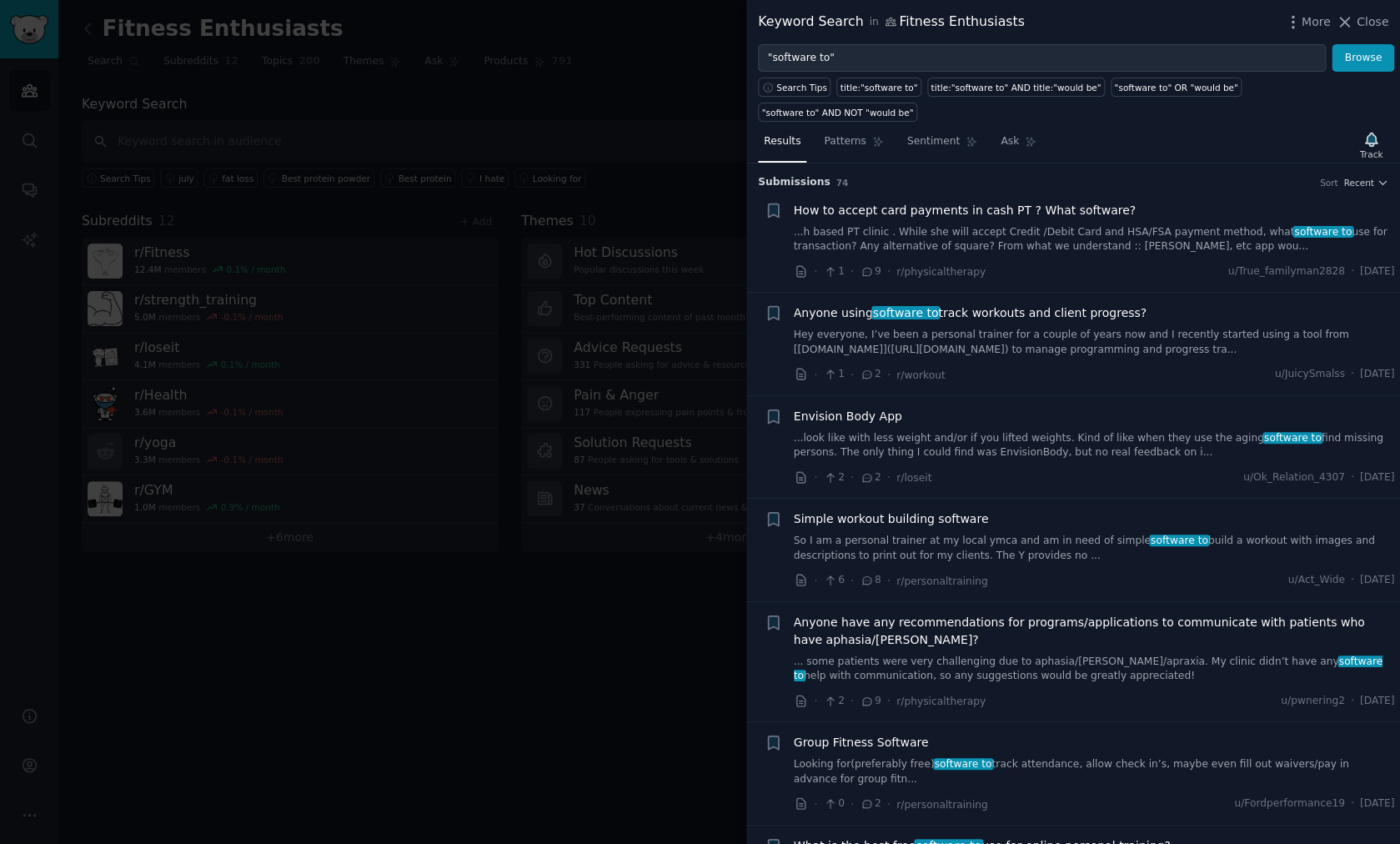
click at [394, 681] on div at bounding box center [700, 422] width 1400 height 844
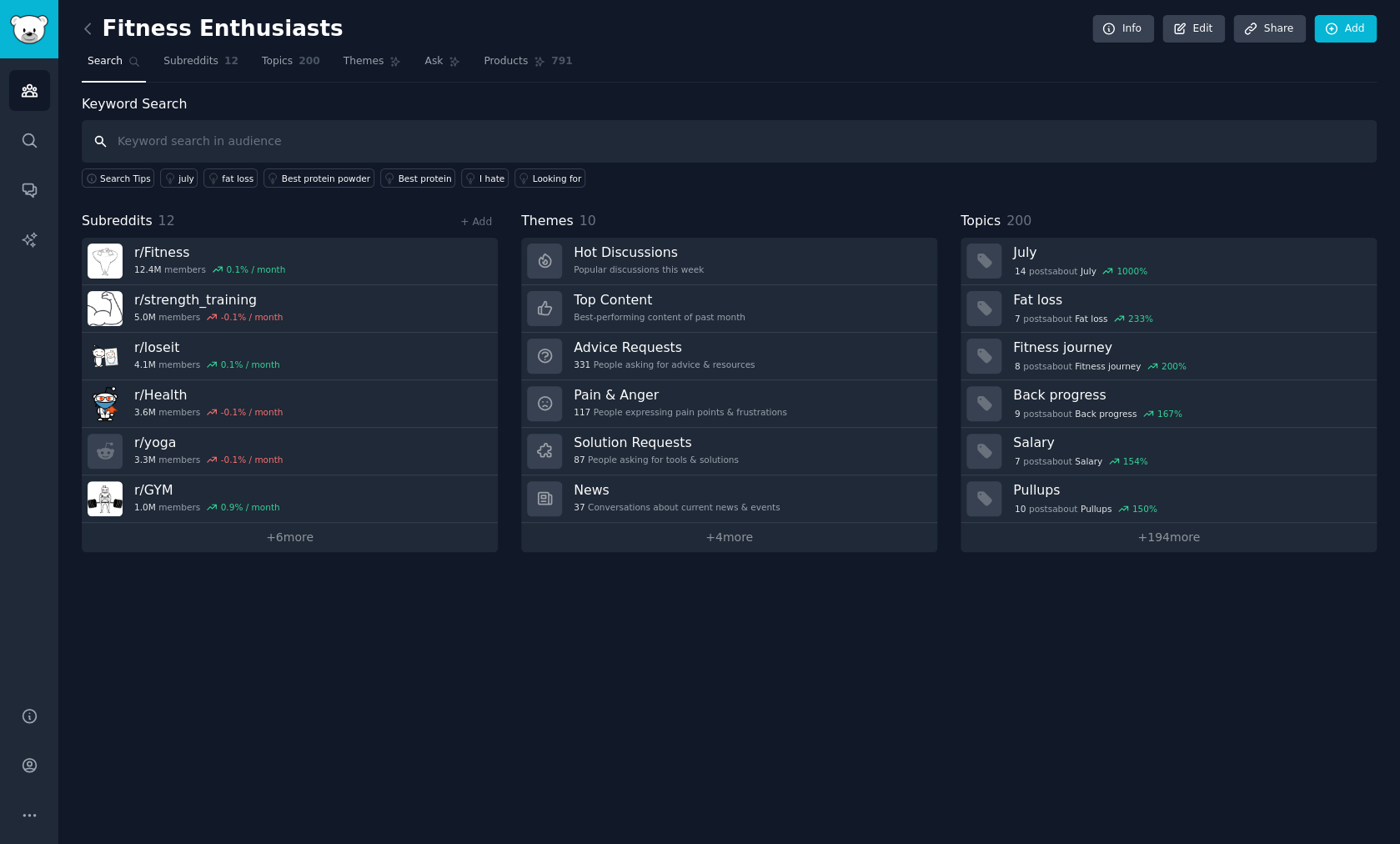
click at [276, 145] on input "text" at bounding box center [729, 142] width 1295 height 43
click at [276, 145] on input "software to" at bounding box center [729, 142] width 1295 height 43
click at [116, 139] on input "software to"" at bounding box center [729, 142] width 1295 height 43
type input ""software to""
click at [198, 67] on span "Subreddits" at bounding box center [191, 61] width 55 height 15
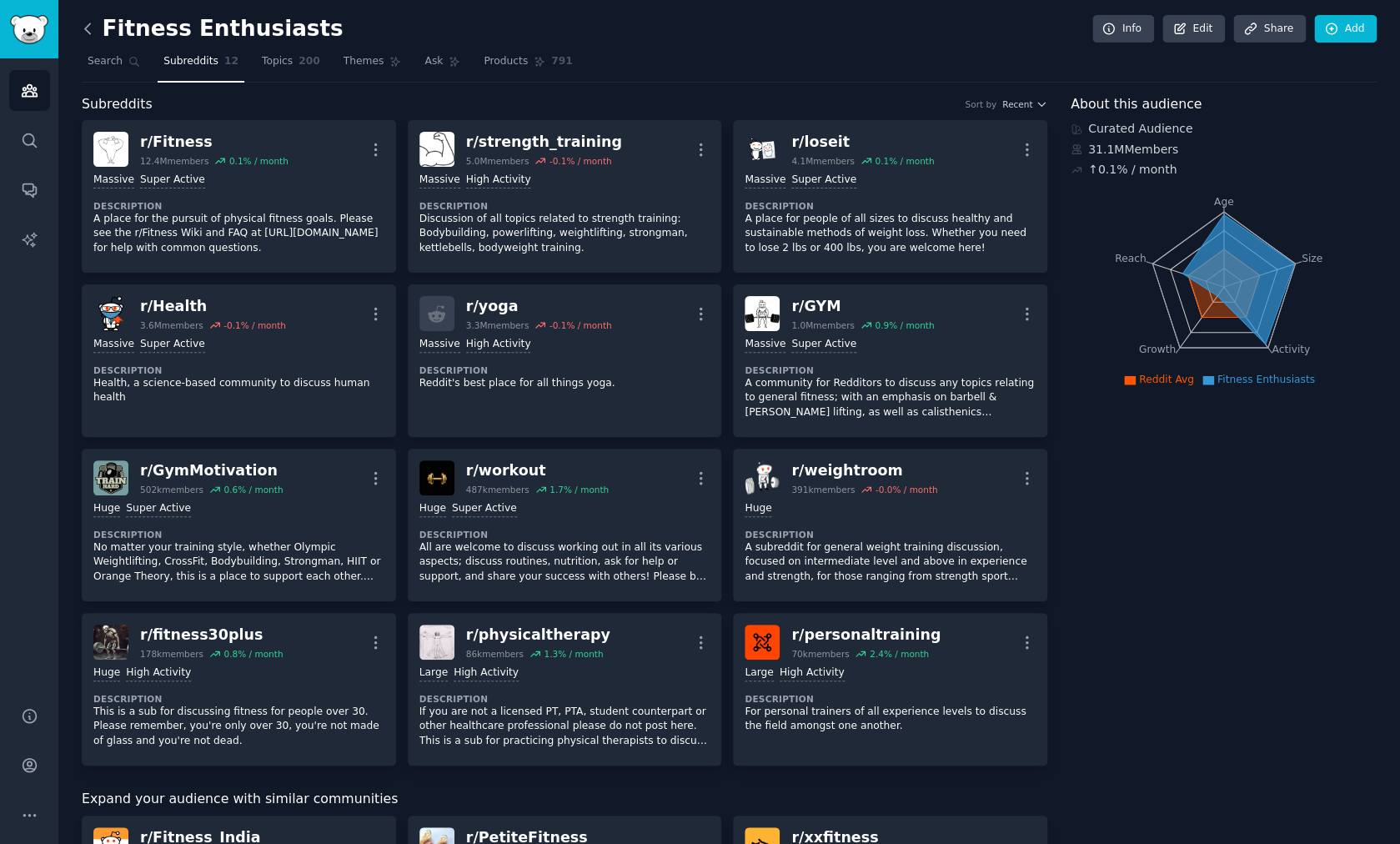
click at [87, 27] on icon at bounding box center [87, 28] width 5 height 10
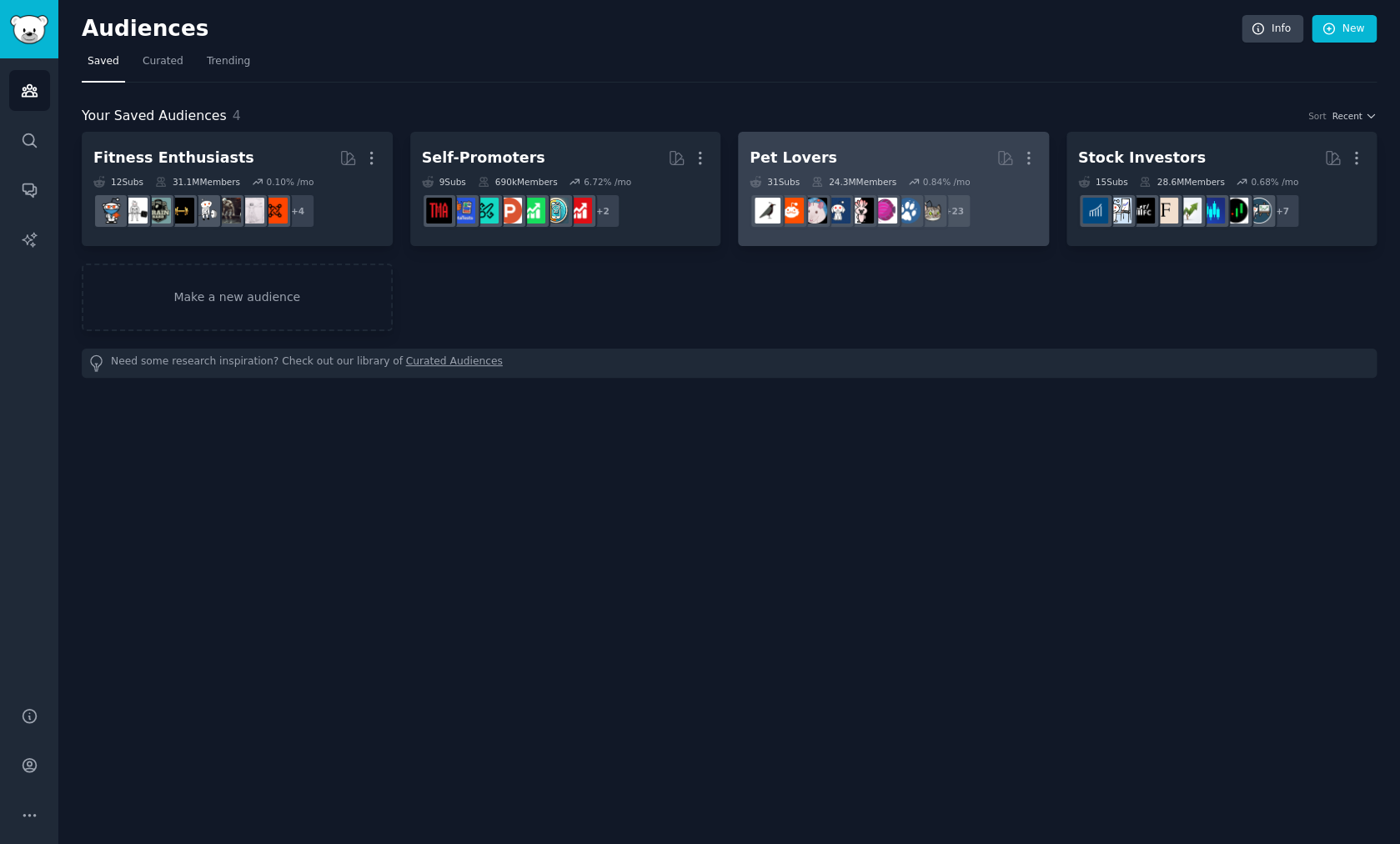
click at [879, 146] on h2 "Pet Lovers More" at bounding box center [894, 158] width 287 height 29
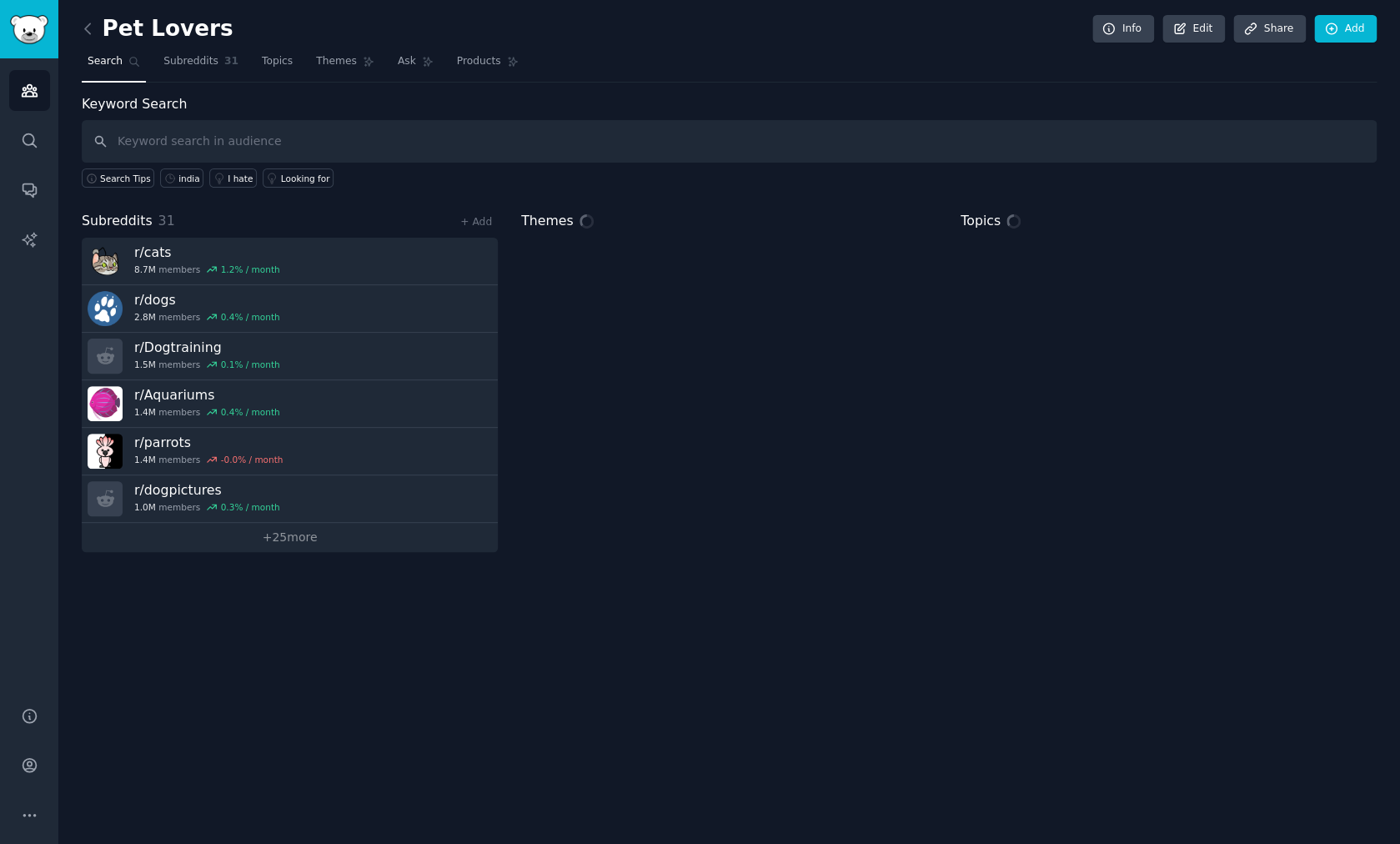
click at [281, 149] on input "text" at bounding box center [729, 142] width 1295 height 43
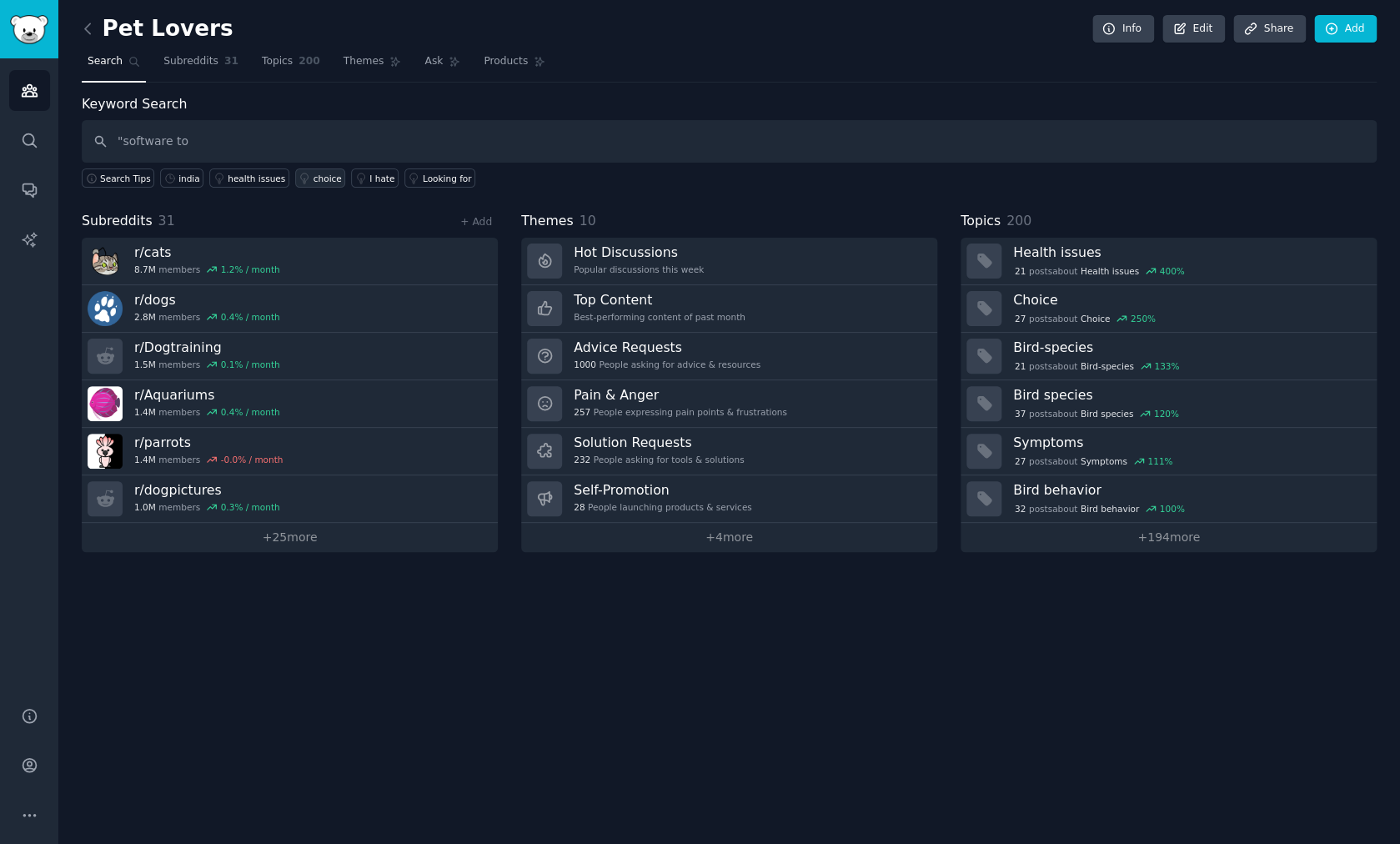
drag, startPoint x: 120, startPoint y: 145, endPoint x: 311, endPoint y: 173, distance: 193.0
click at [306, 162] on input ""software to" at bounding box center [729, 142] width 1295 height 43
type input ""is there any app to""
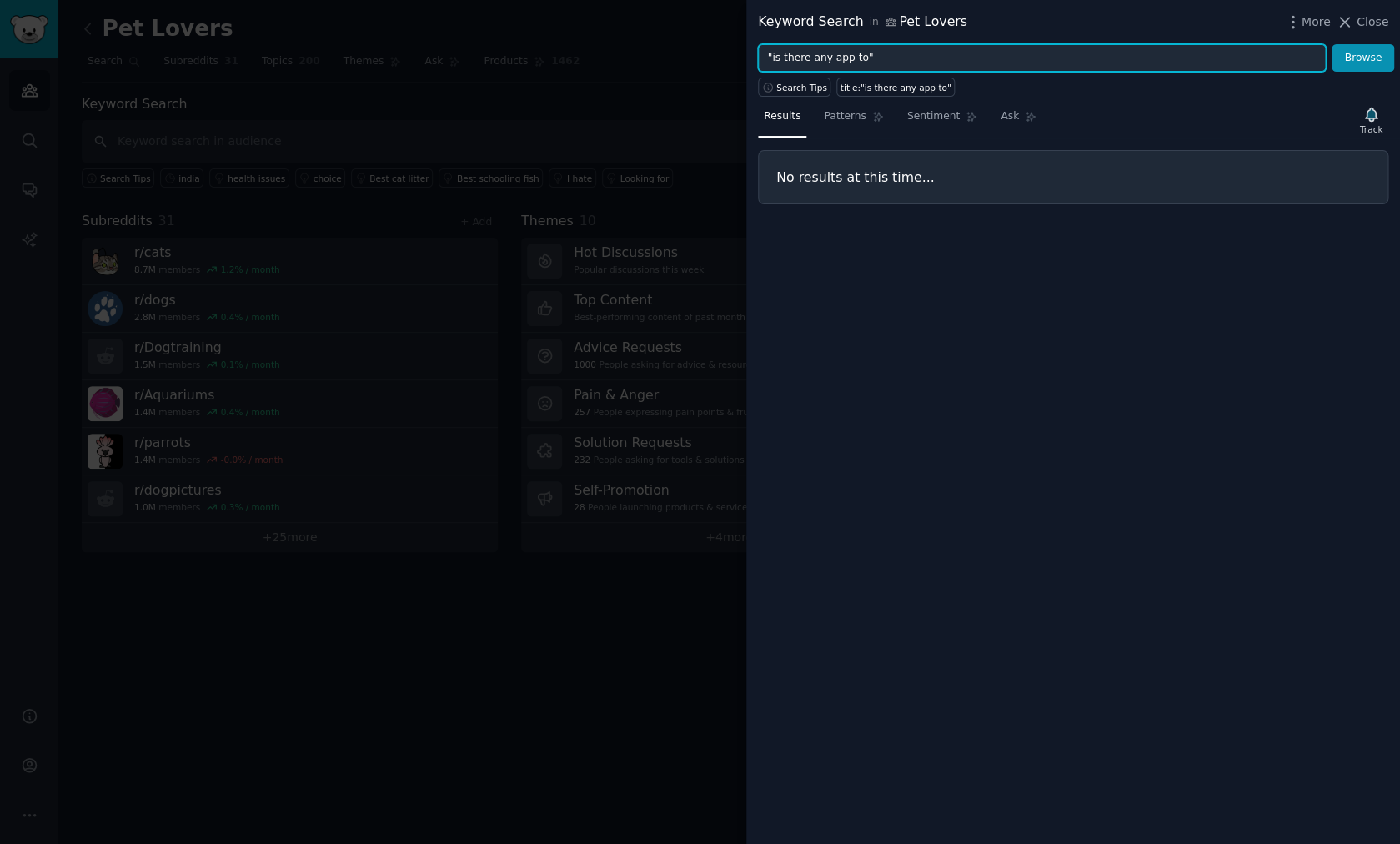
click at [853, 65] on input ""is there any app to"" at bounding box center [1041, 58] width 568 height 28
drag, startPoint x: 866, startPoint y: 64, endPoint x: 693, endPoint y: 45, distance: 174.0
click at [758, 45] on input ""is there any app to"" at bounding box center [1041, 58] width 568 height 28
paste input "problem with"
click at [1332, 44] on button "Browse" at bounding box center [1363, 58] width 63 height 28
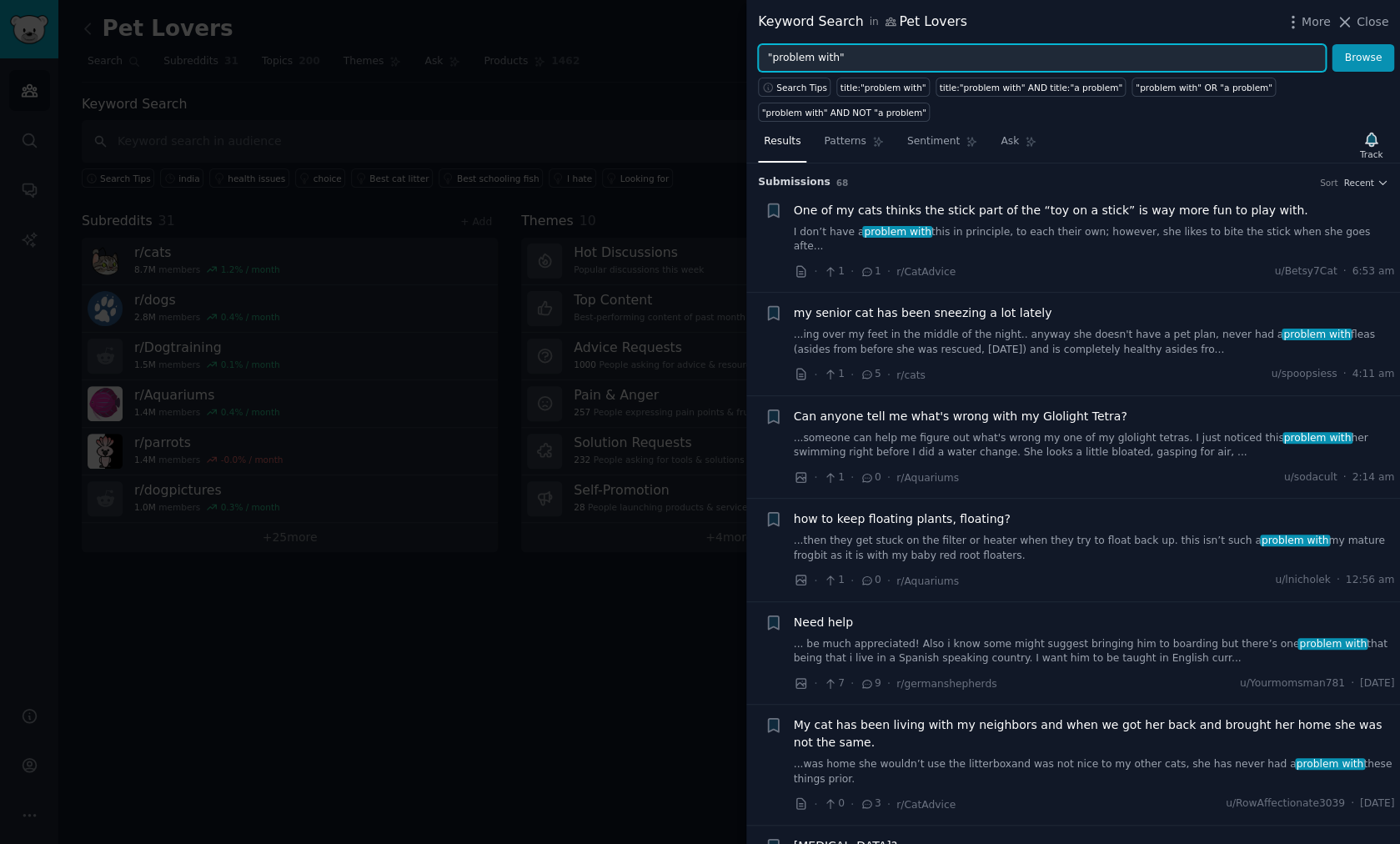
drag, startPoint x: 859, startPoint y: 62, endPoint x: 662, endPoint y: 52, distance: 197.3
click at [758, 52] on input ""problem with"" at bounding box center [1041, 58] width 568 height 28
type input ""is there any software""
click at [1332, 44] on button "Browse" at bounding box center [1363, 58] width 63 height 28
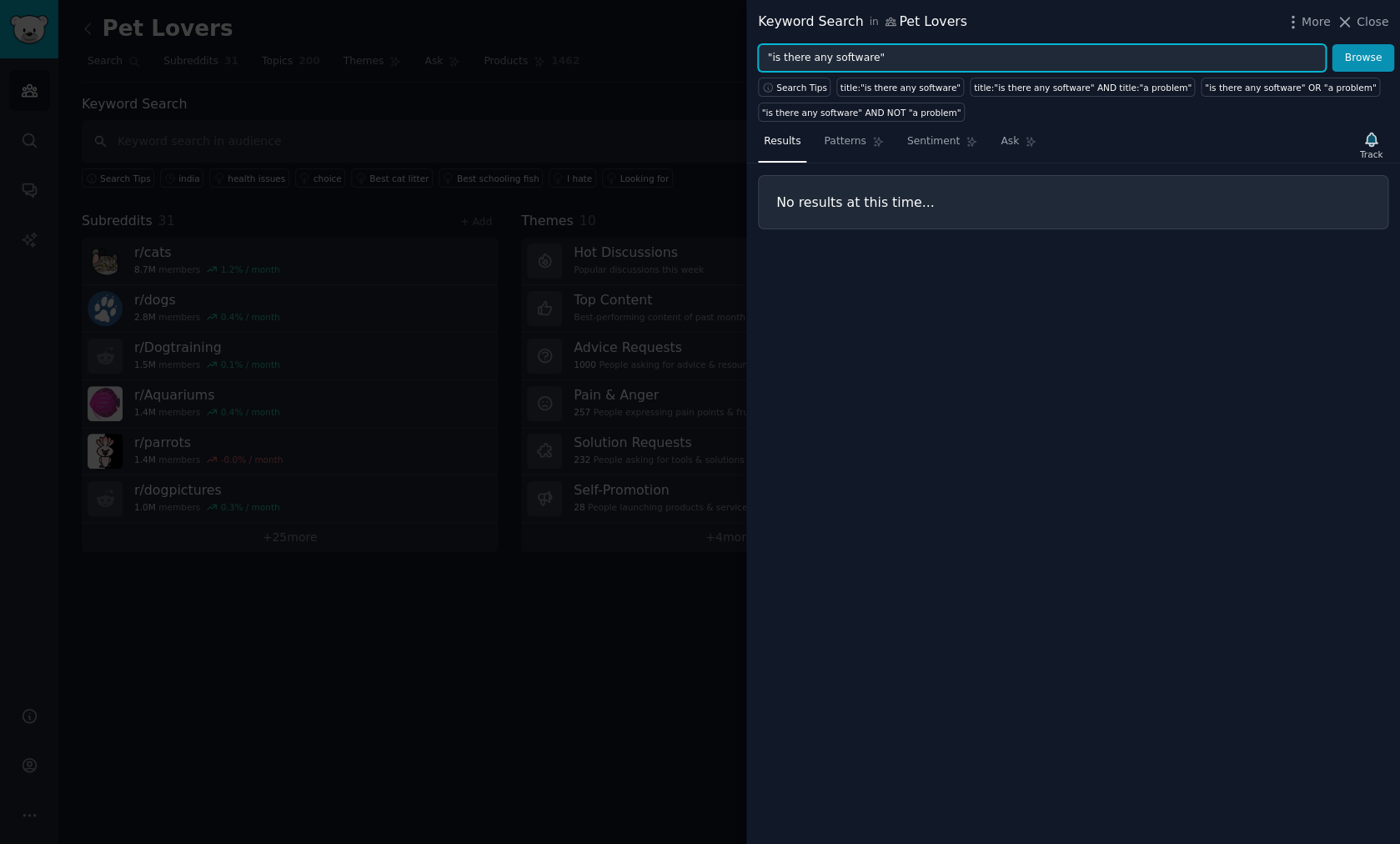
drag, startPoint x: 919, startPoint y: 54, endPoint x: 622, endPoint y: 21, distance: 298.8
click at [758, 44] on input ""is there any software"" at bounding box center [1041, 58] width 568 height 28
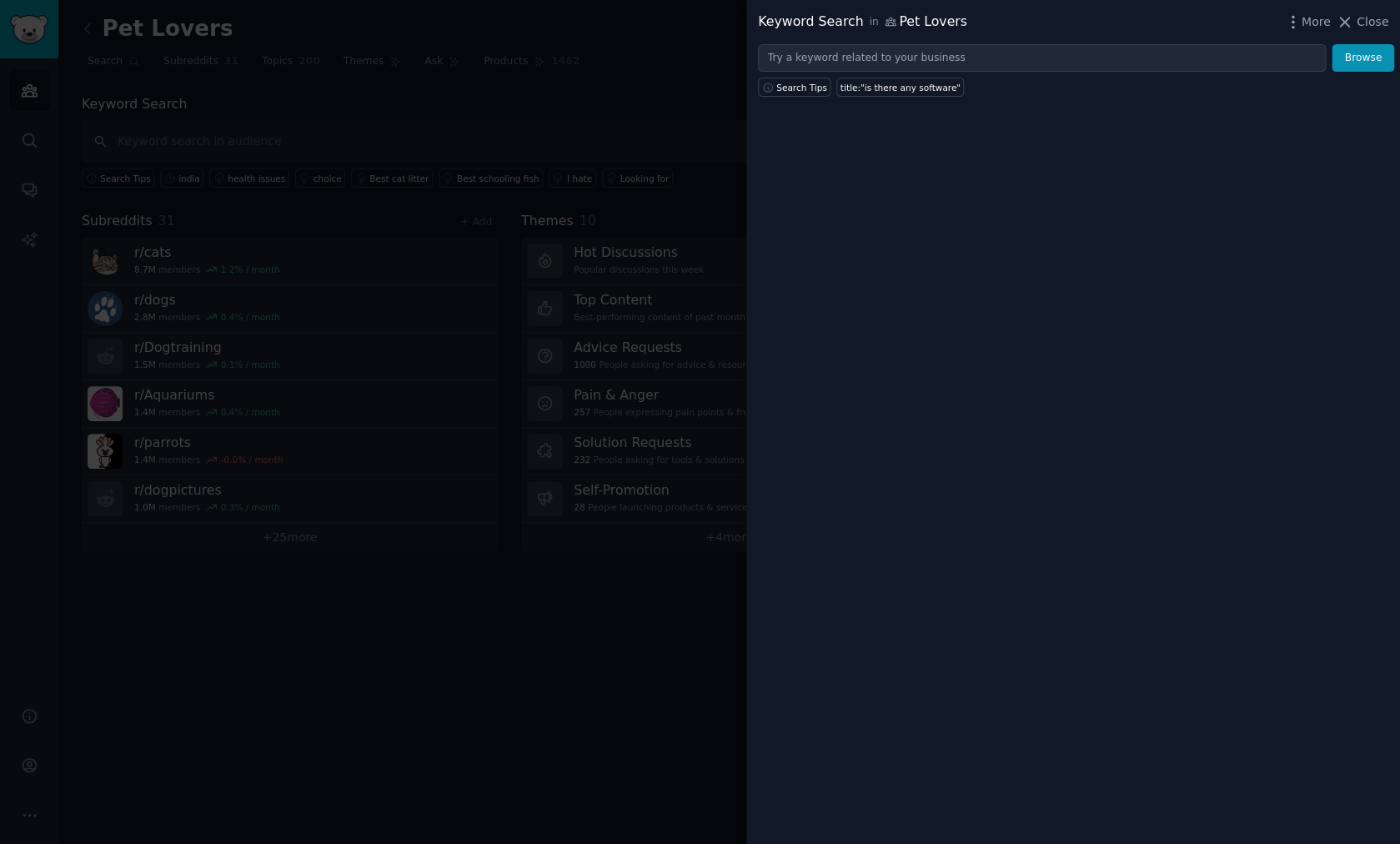
click at [333, 111] on div at bounding box center [700, 422] width 1400 height 844
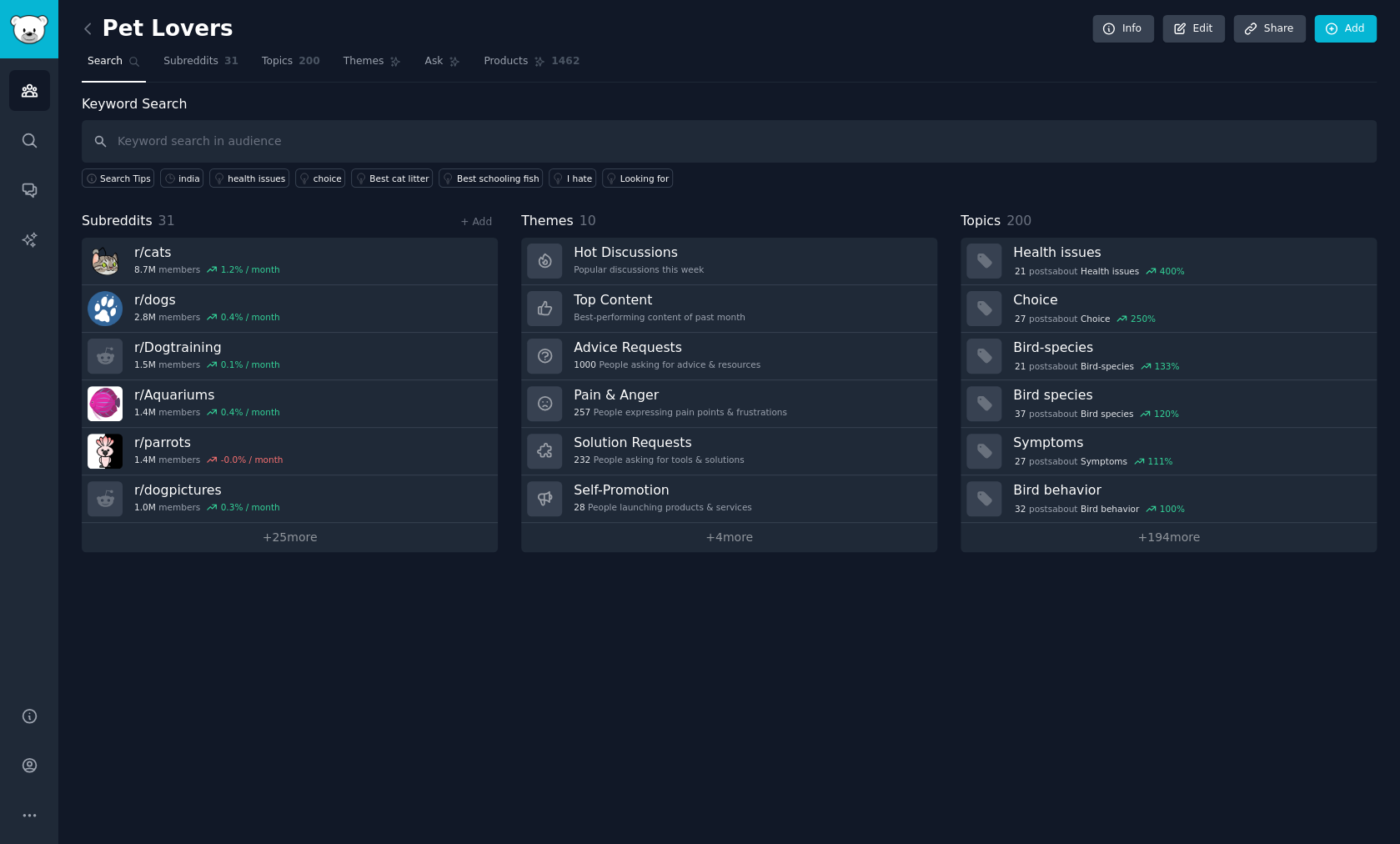
click at [86, 17] on link at bounding box center [92, 28] width 21 height 26
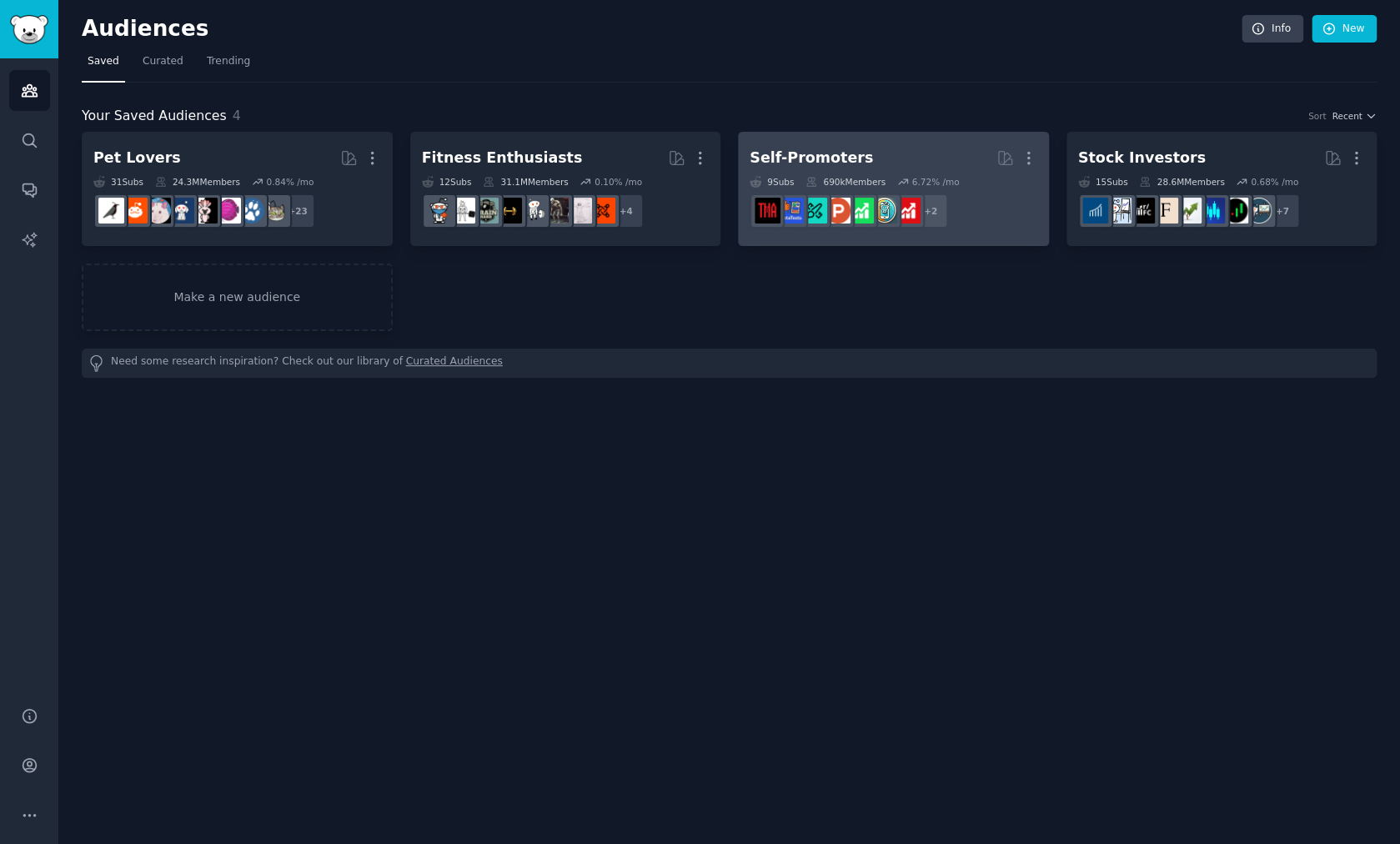
click at [842, 150] on div "Self-Promoters" at bounding box center [811, 157] width 123 height 21
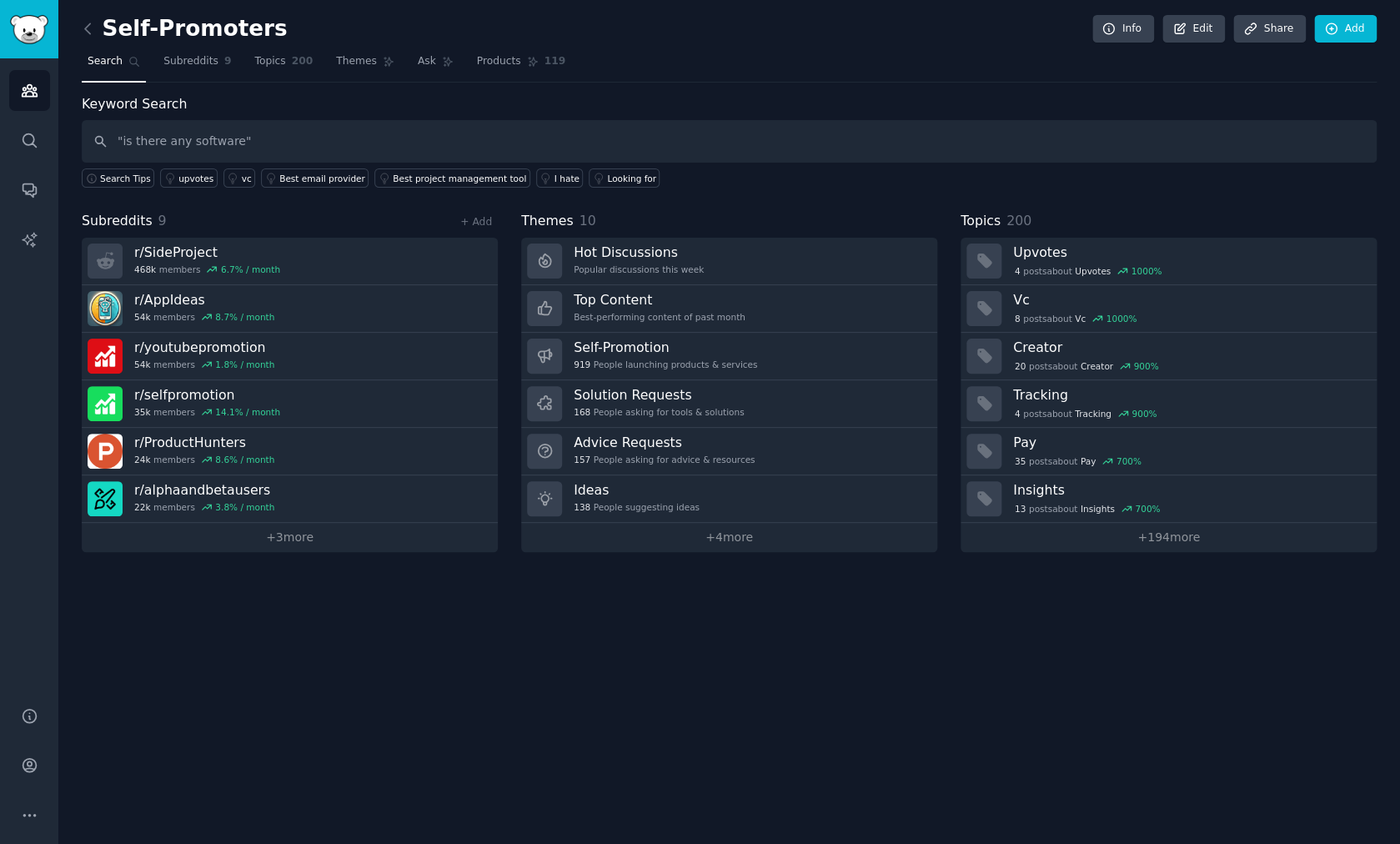
type input ""is there any software""
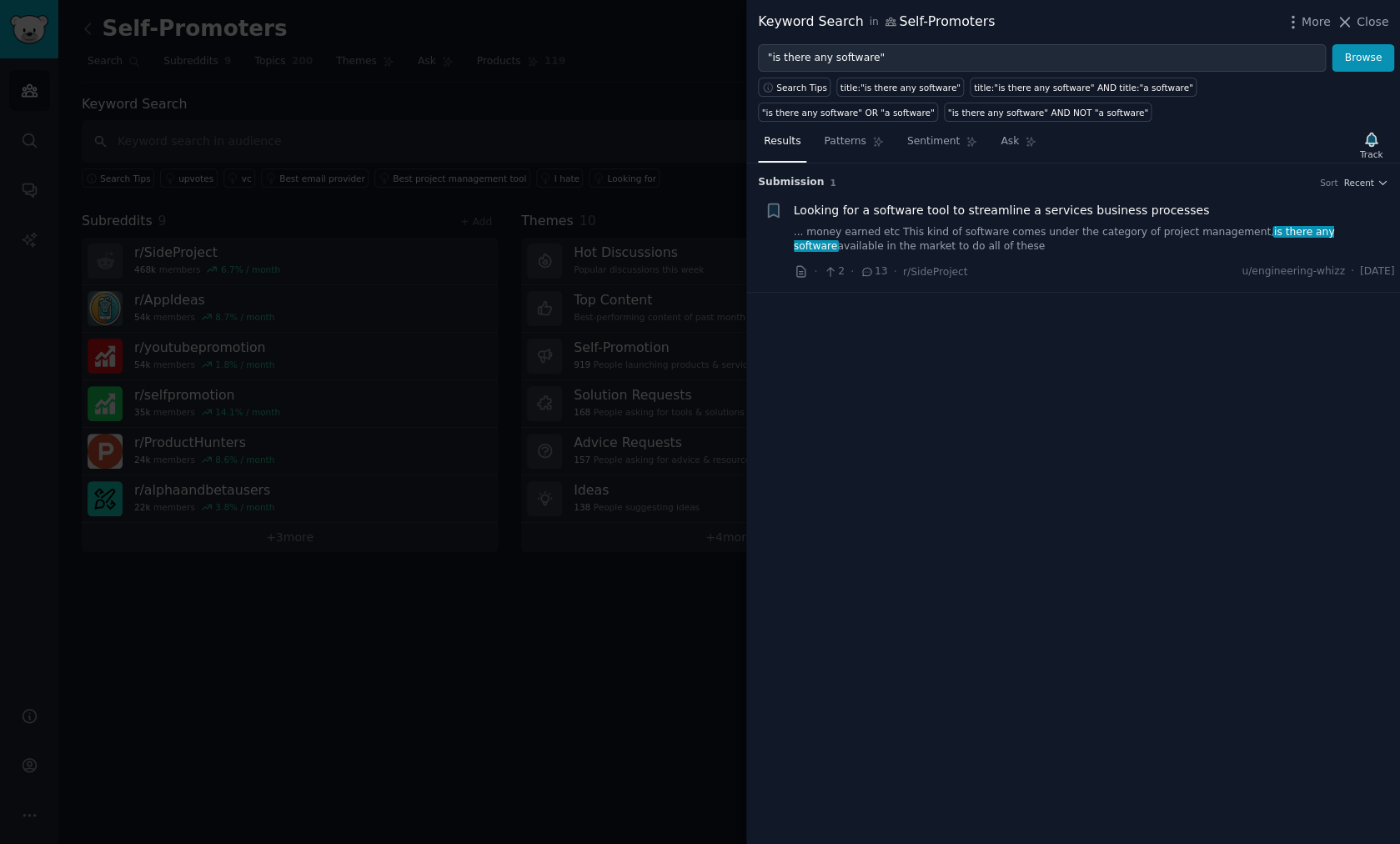
click at [328, 88] on div at bounding box center [700, 422] width 1400 height 844
